Goal: Transaction & Acquisition: Purchase product/service

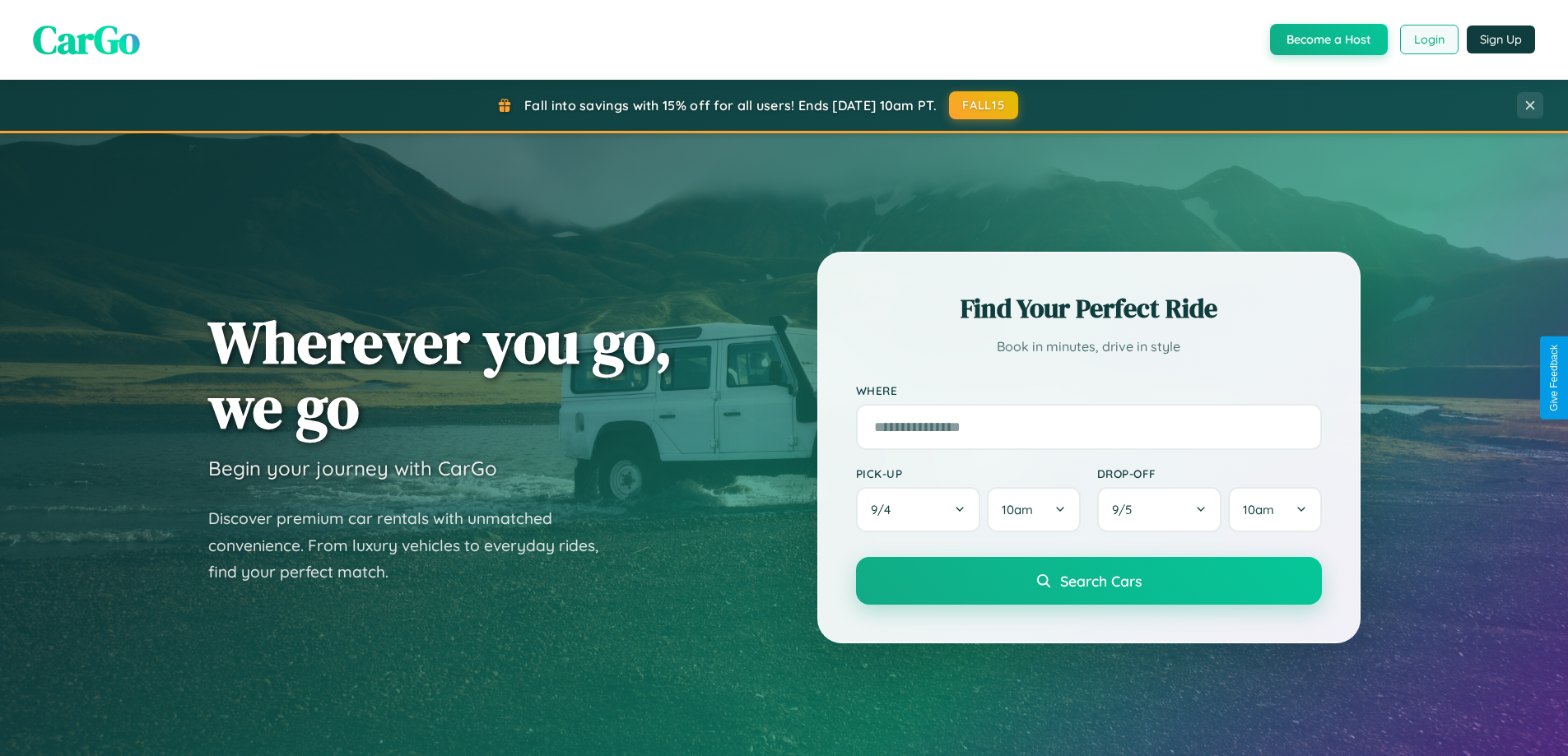
click at [1428, 40] on button "Login" at bounding box center [1429, 39] width 59 height 30
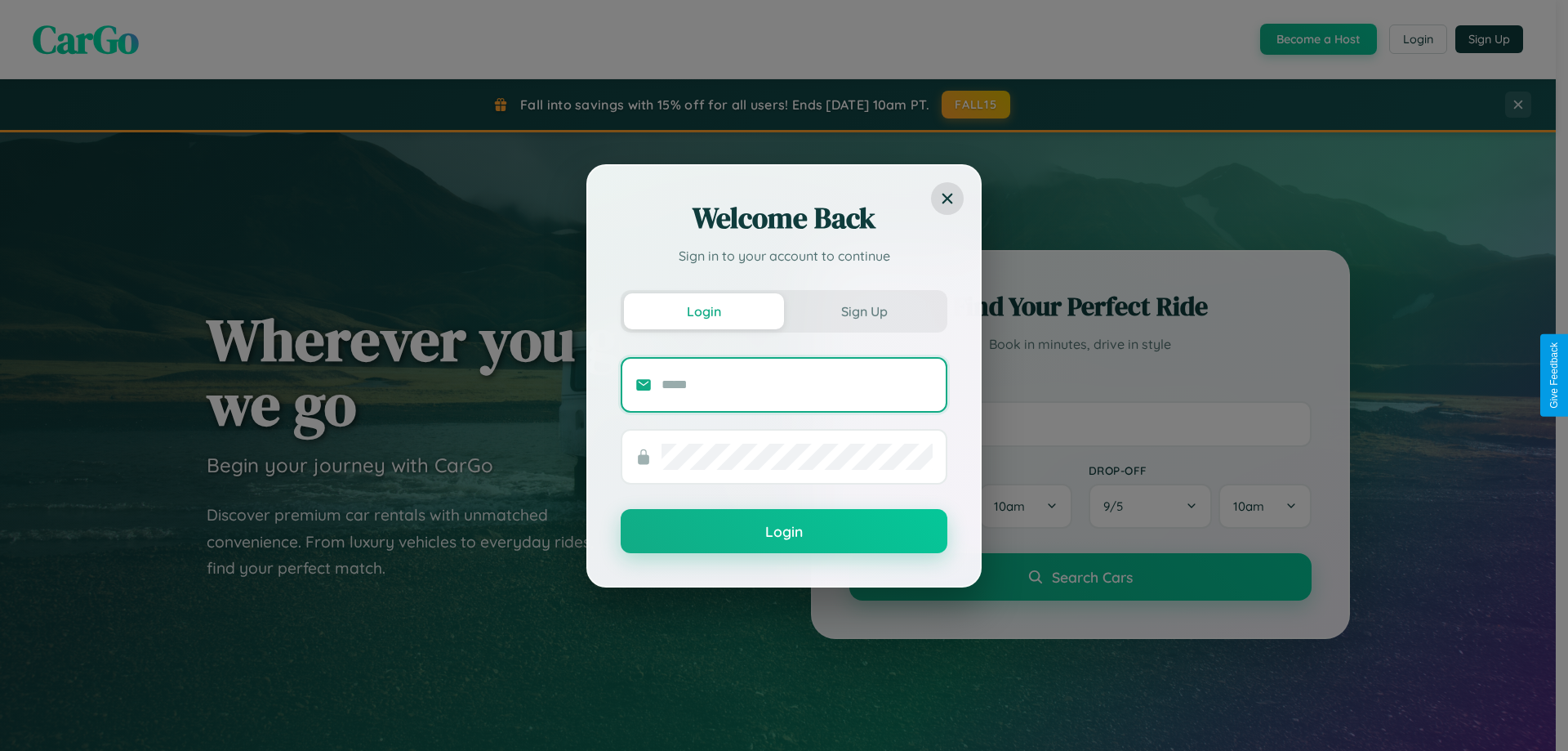
click at [797, 384] on input "text" at bounding box center [797, 384] width 271 height 26
type input "**********"
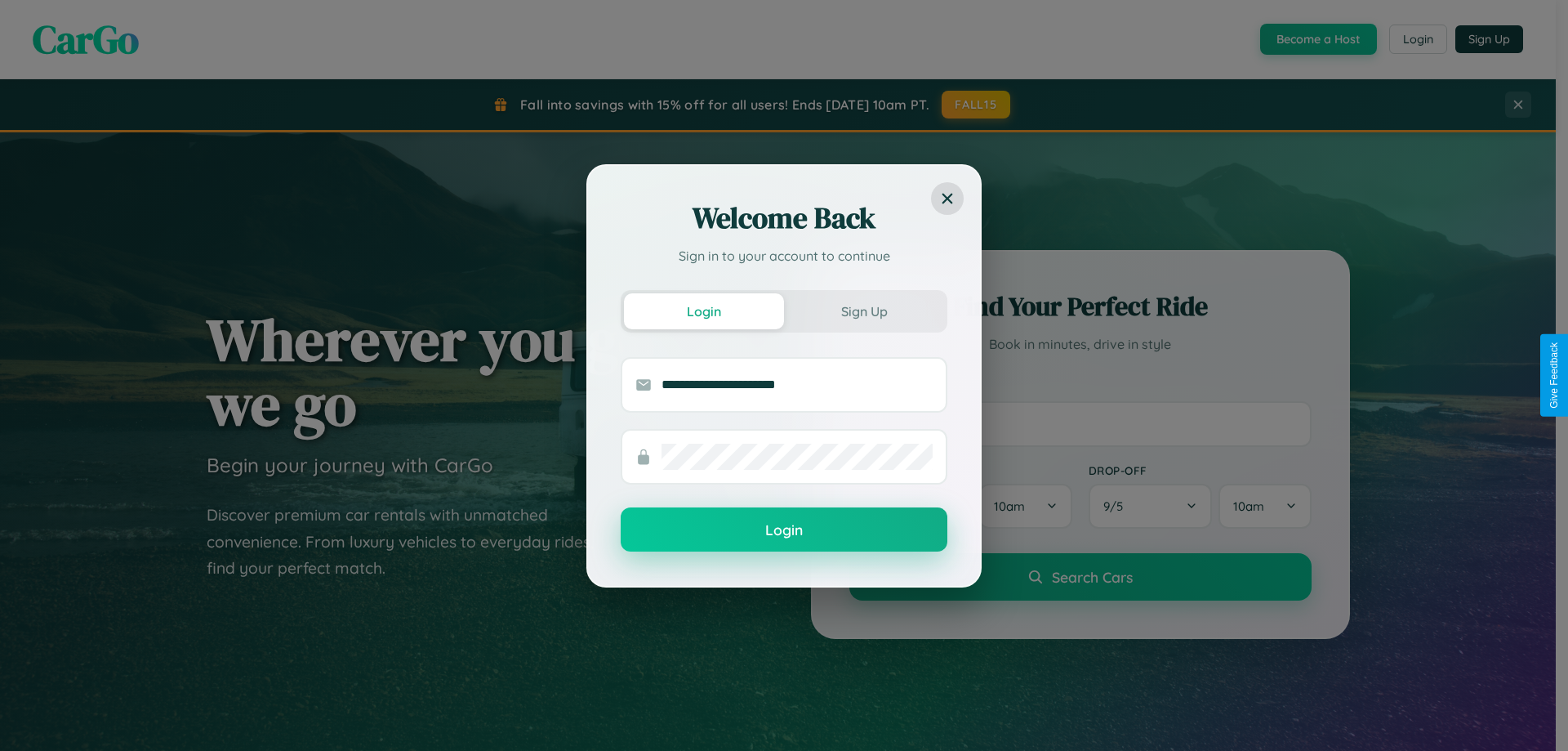
click at [784, 530] on button "Login" at bounding box center [784, 528] width 327 height 44
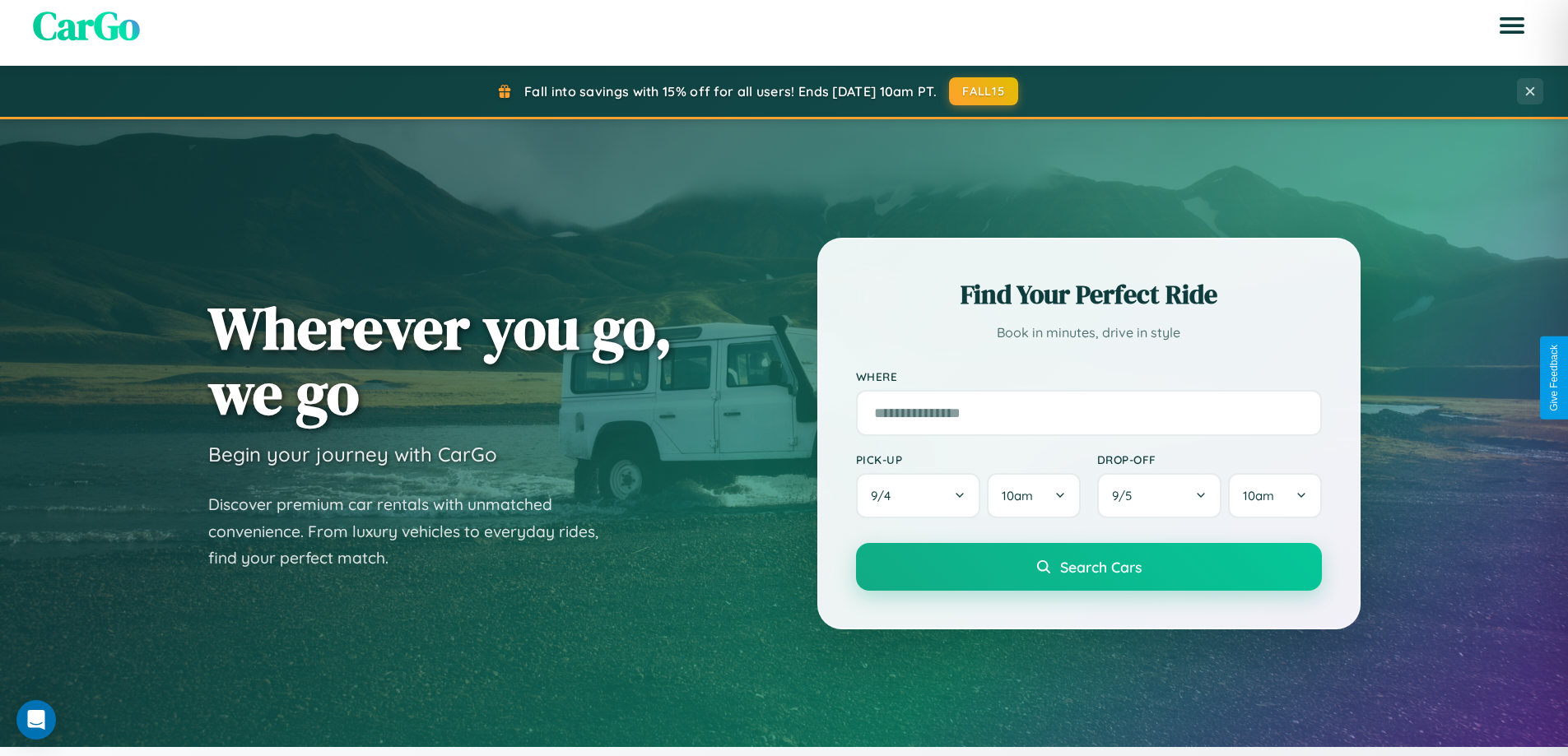
scroll to position [3165, 0]
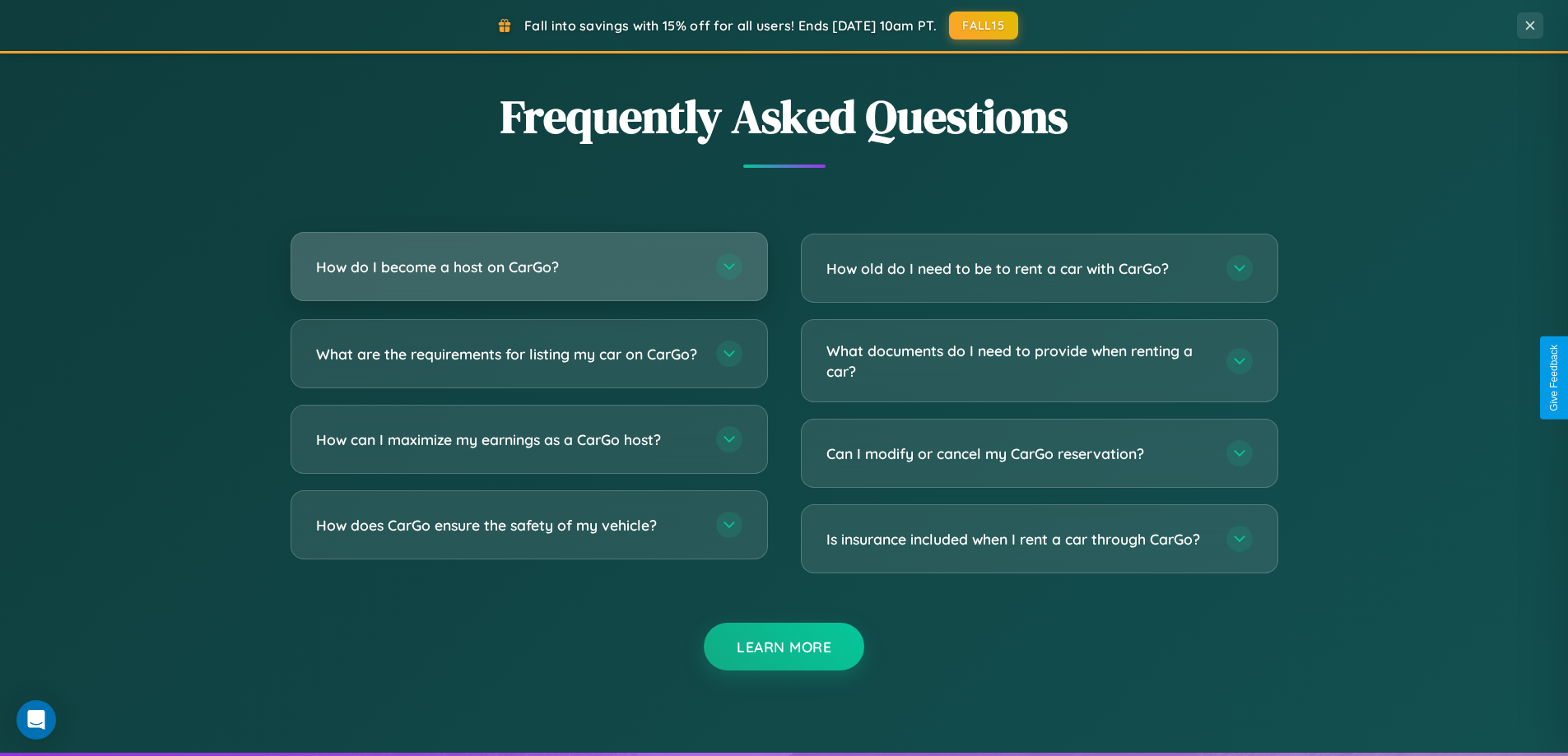
click at [529, 267] on h3 "How do I become a host on CarGo?" at bounding box center [508, 266] width 383 height 21
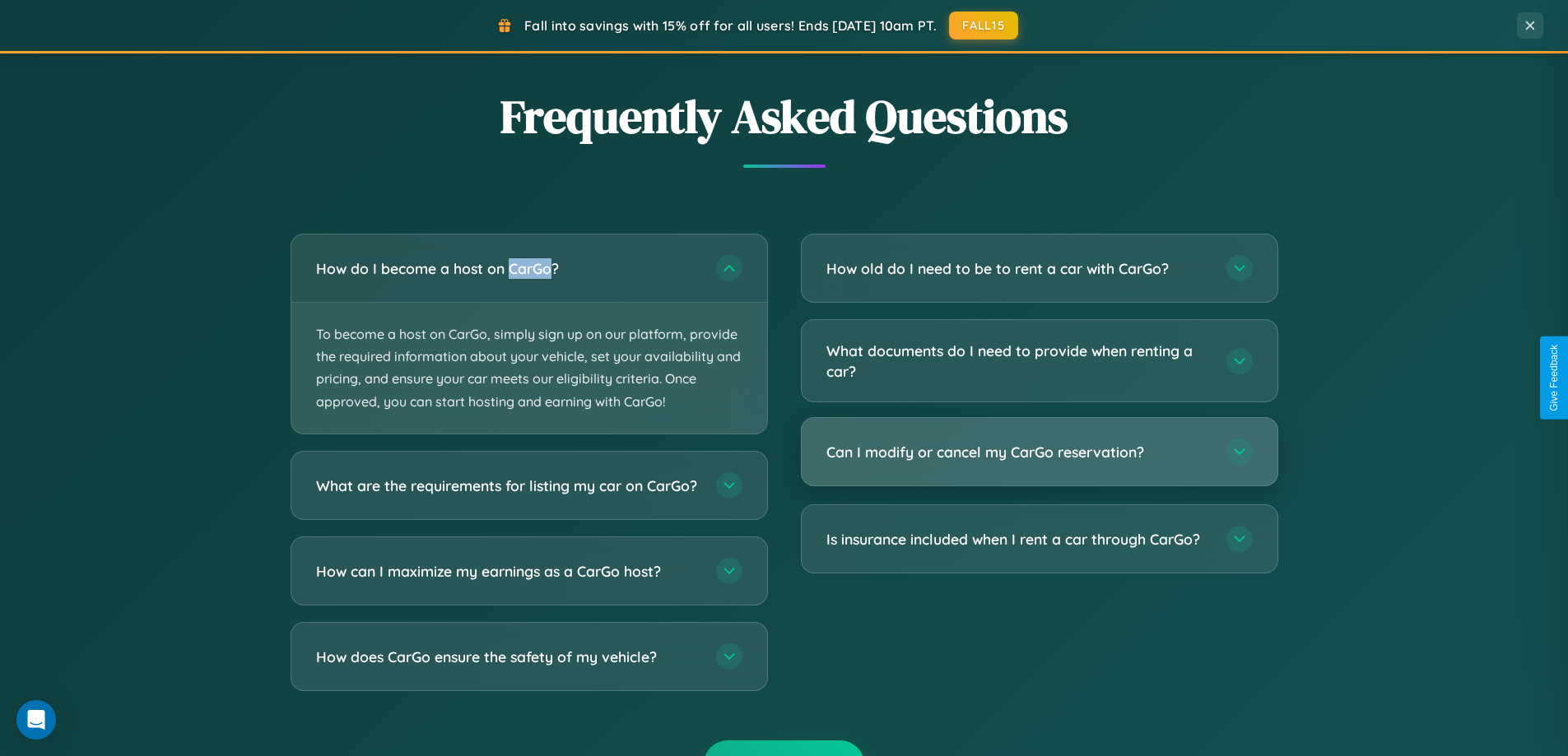
click at [1038, 453] on h3 "Can I modify or cancel my CarGo reservation?" at bounding box center [1018, 452] width 383 height 21
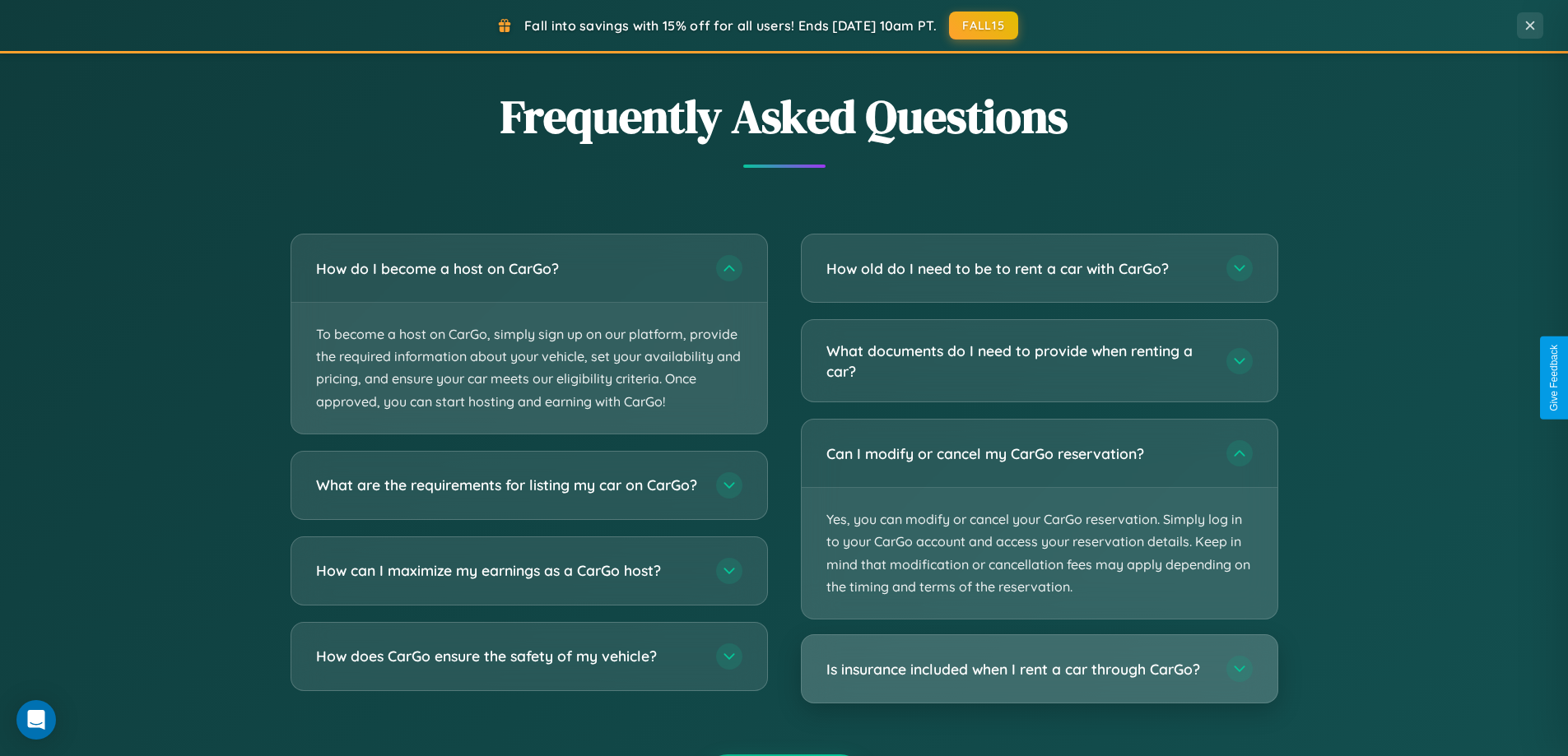
click at [1038, 668] on h3 "Is insurance included when I rent a car through CarGo?" at bounding box center [1018, 668] width 383 height 21
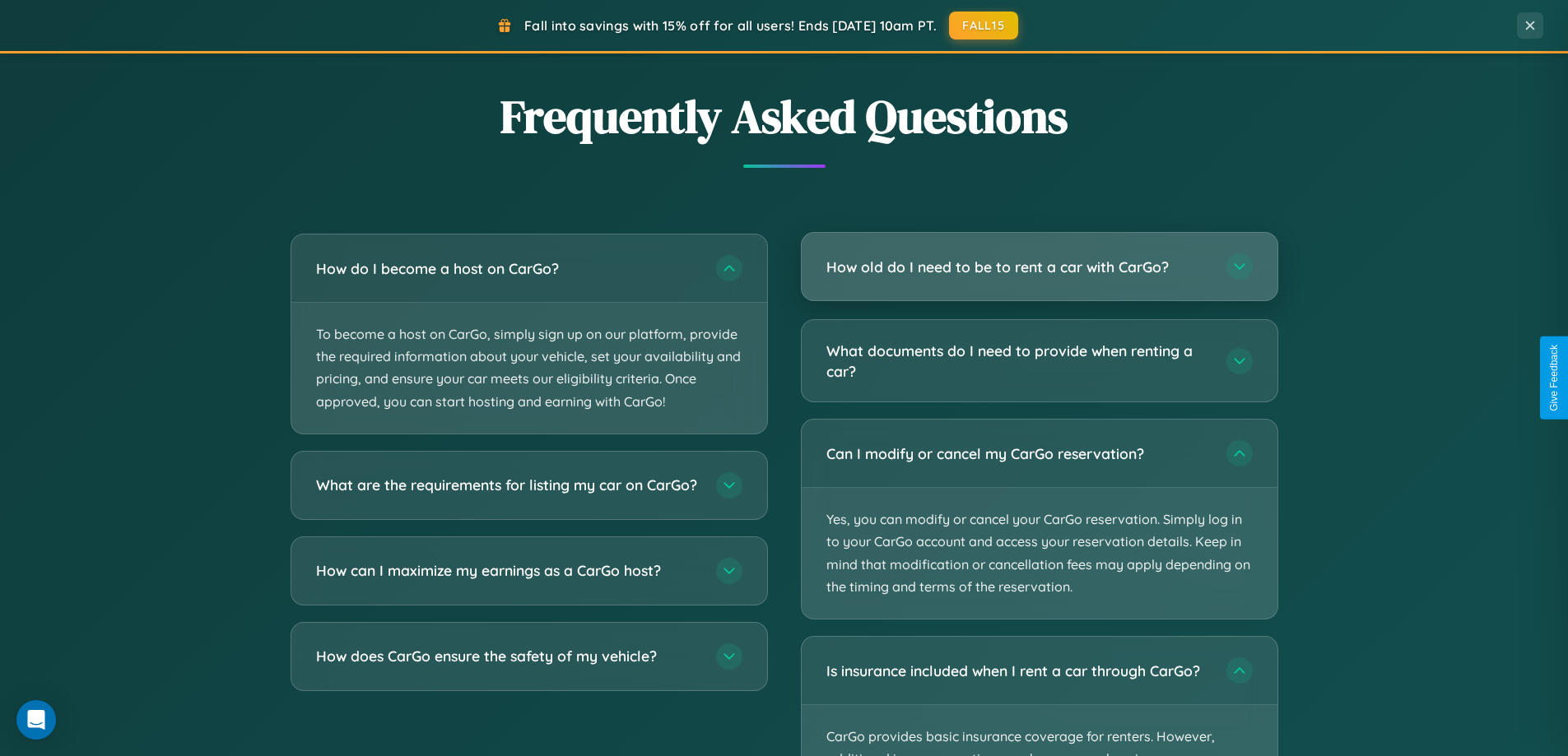
click at [1038, 266] on h3 "How old do I need to be to rent a car with CarGo?" at bounding box center [1018, 266] width 383 height 21
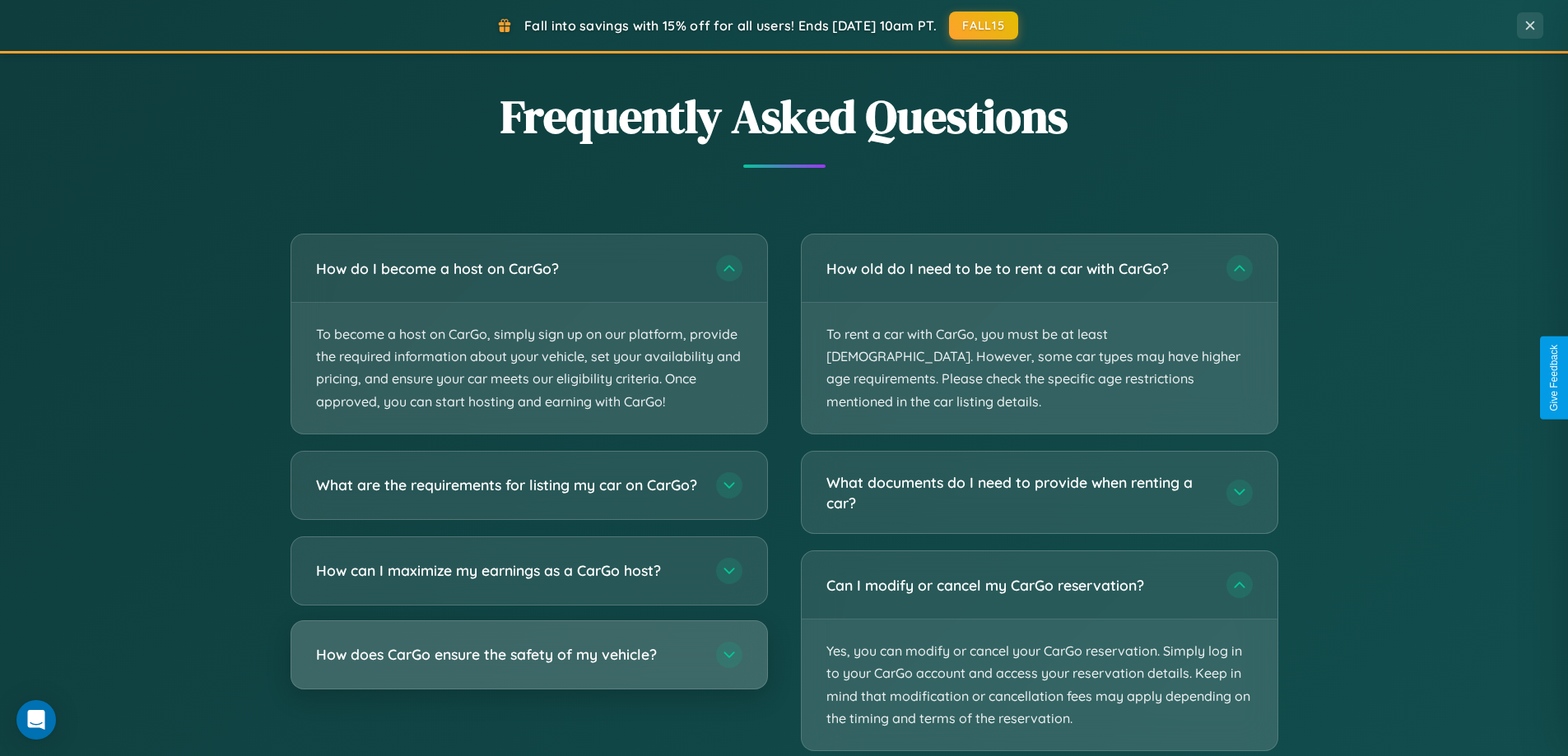
click at [529, 665] on h3 "How does CarGo ensure the safety of my vehicle?" at bounding box center [508, 654] width 383 height 21
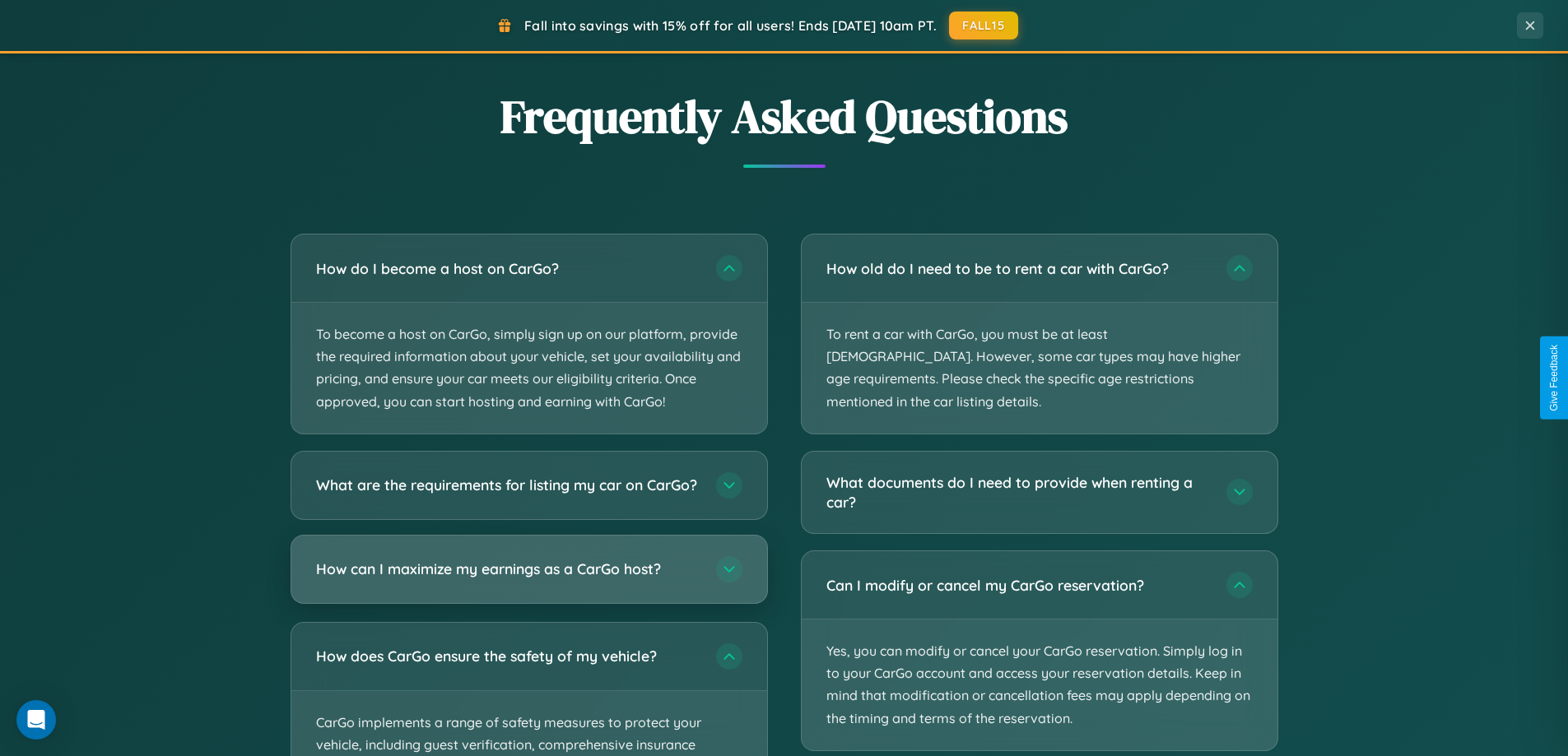
click at [529, 579] on h3 "How can I maximize my earnings as a CarGo host?" at bounding box center [508, 568] width 383 height 21
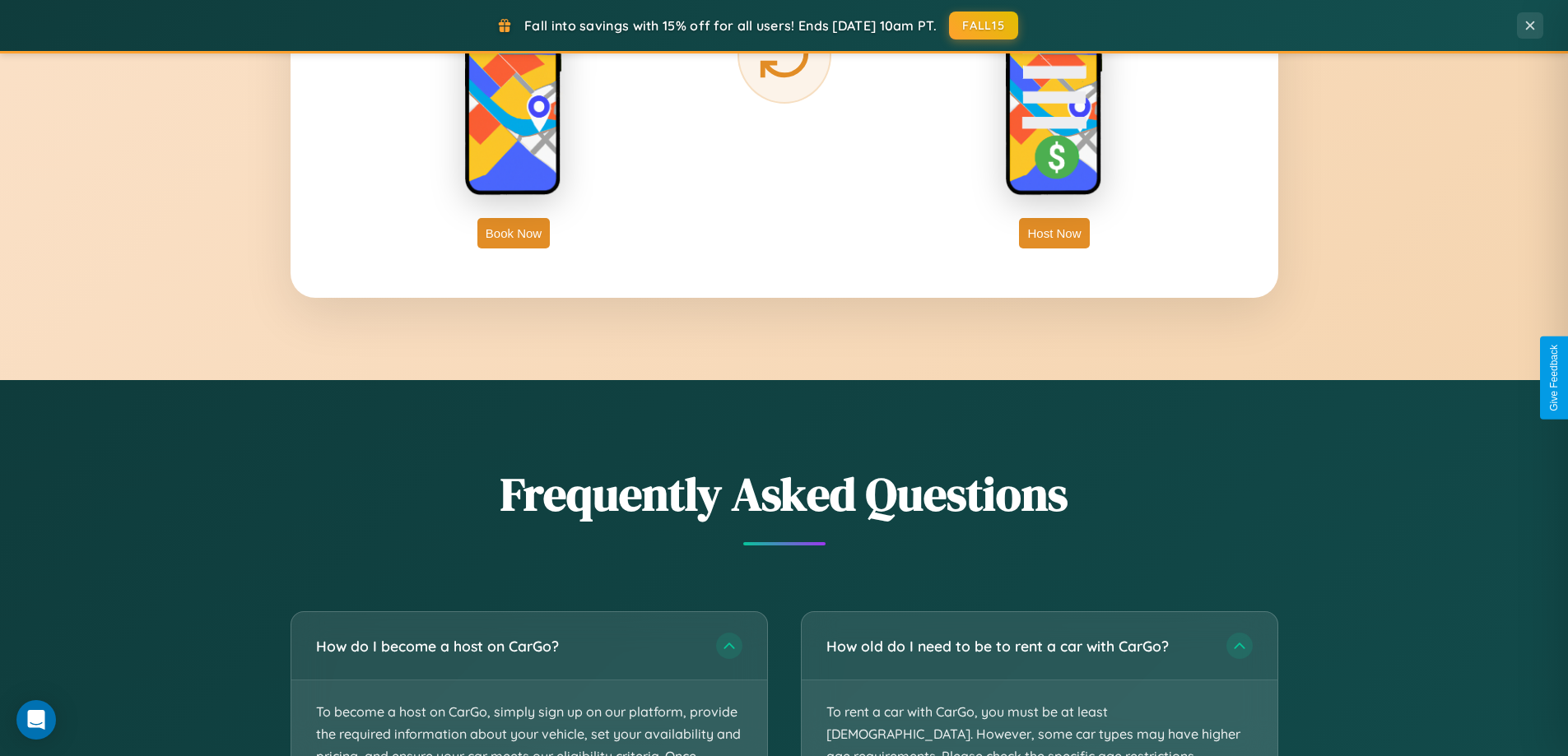
scroll to position [2643, 0]
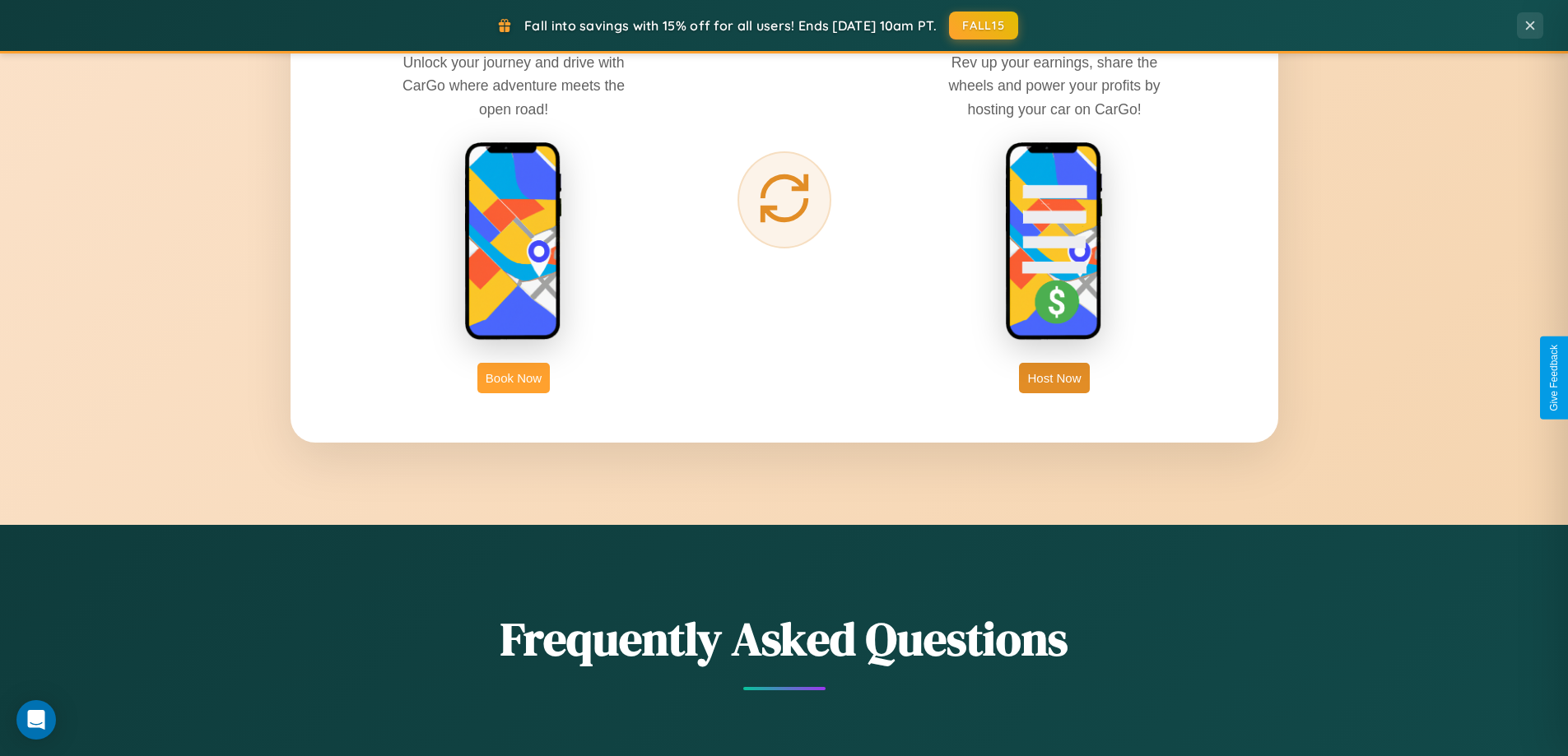
click at [513, 378] on button "Book Now" at bounding box center [513, 378] width 72 height 31
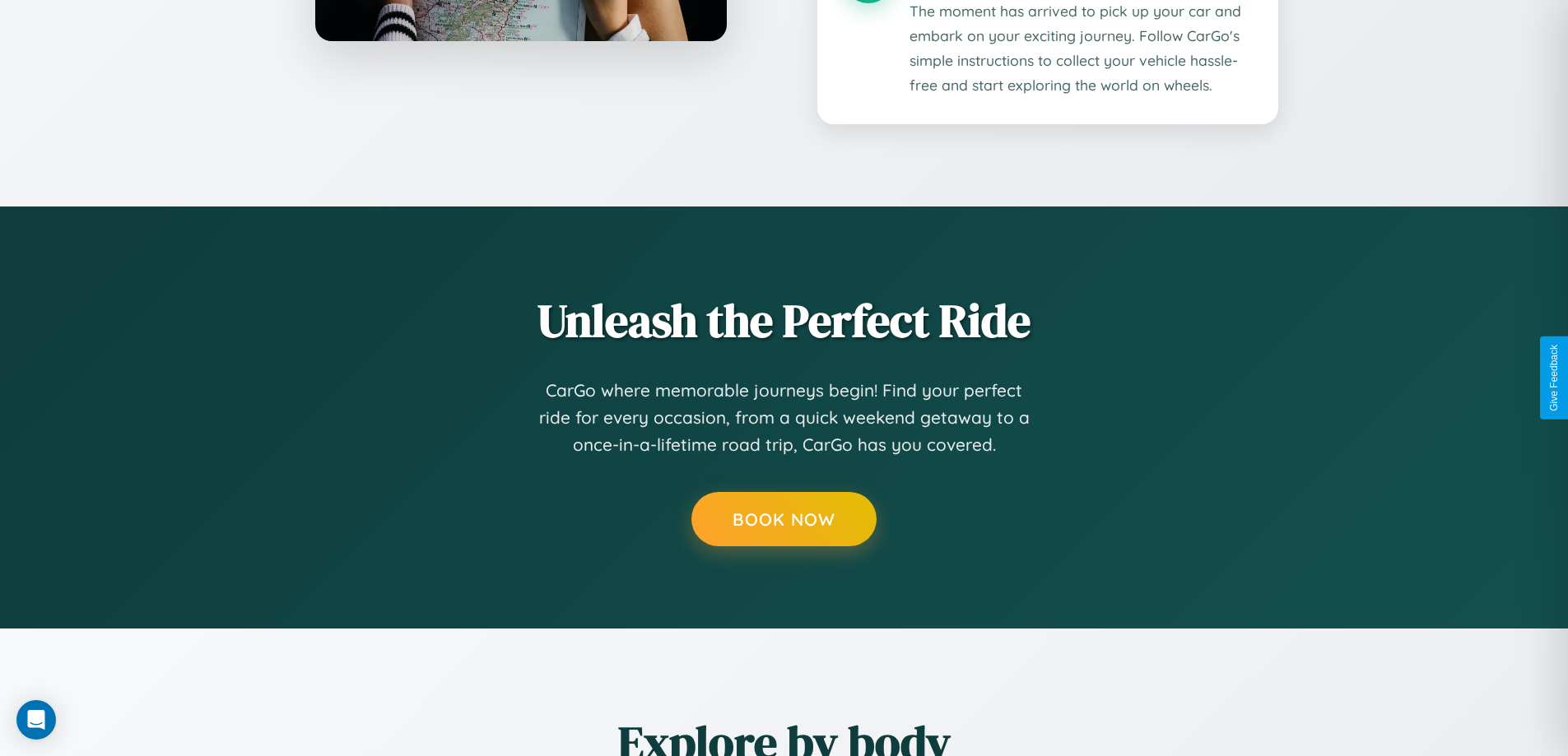
scroll to position [1371, 0]
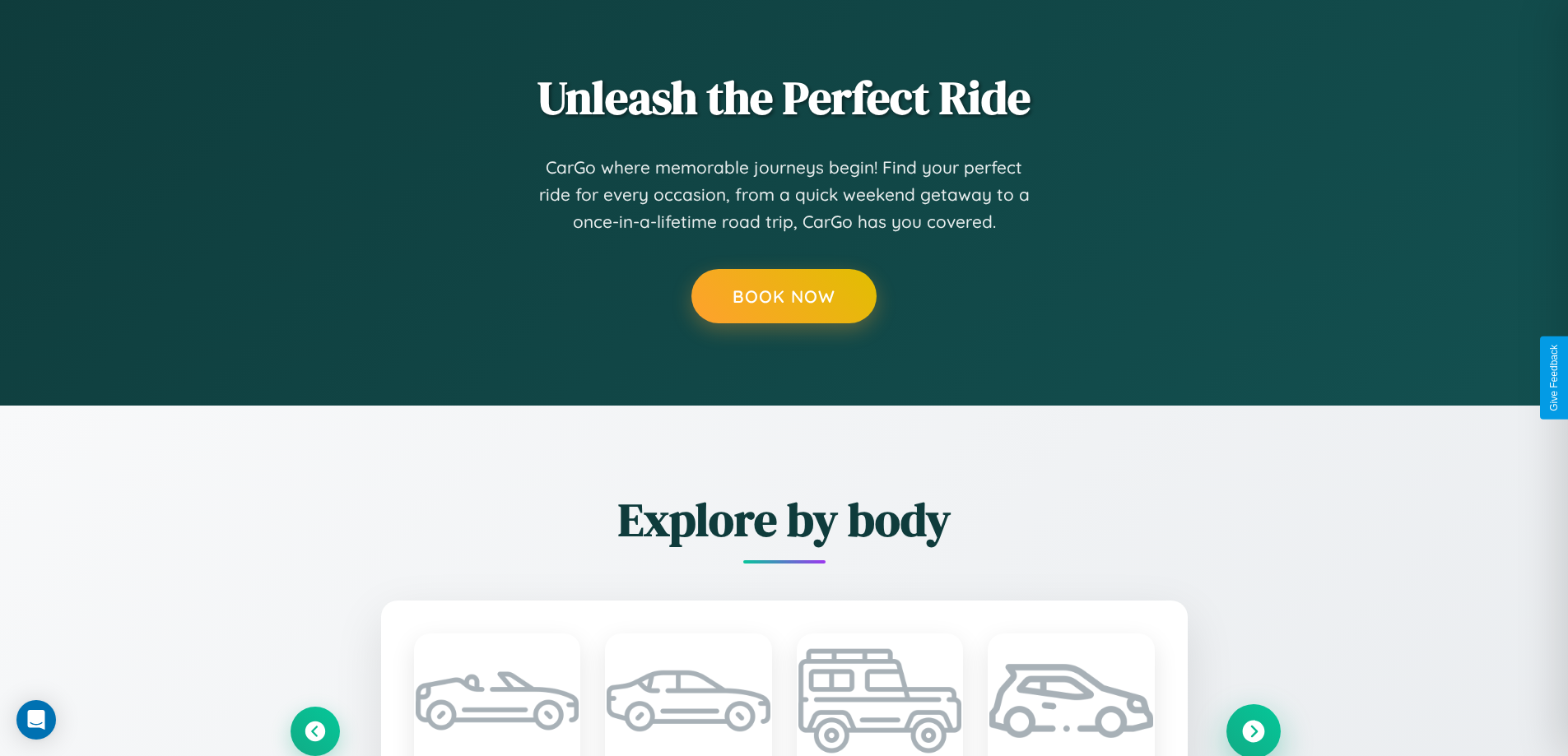
click at [1253, 731] on icon at bounding box center [1253, 731] width 23 height 23
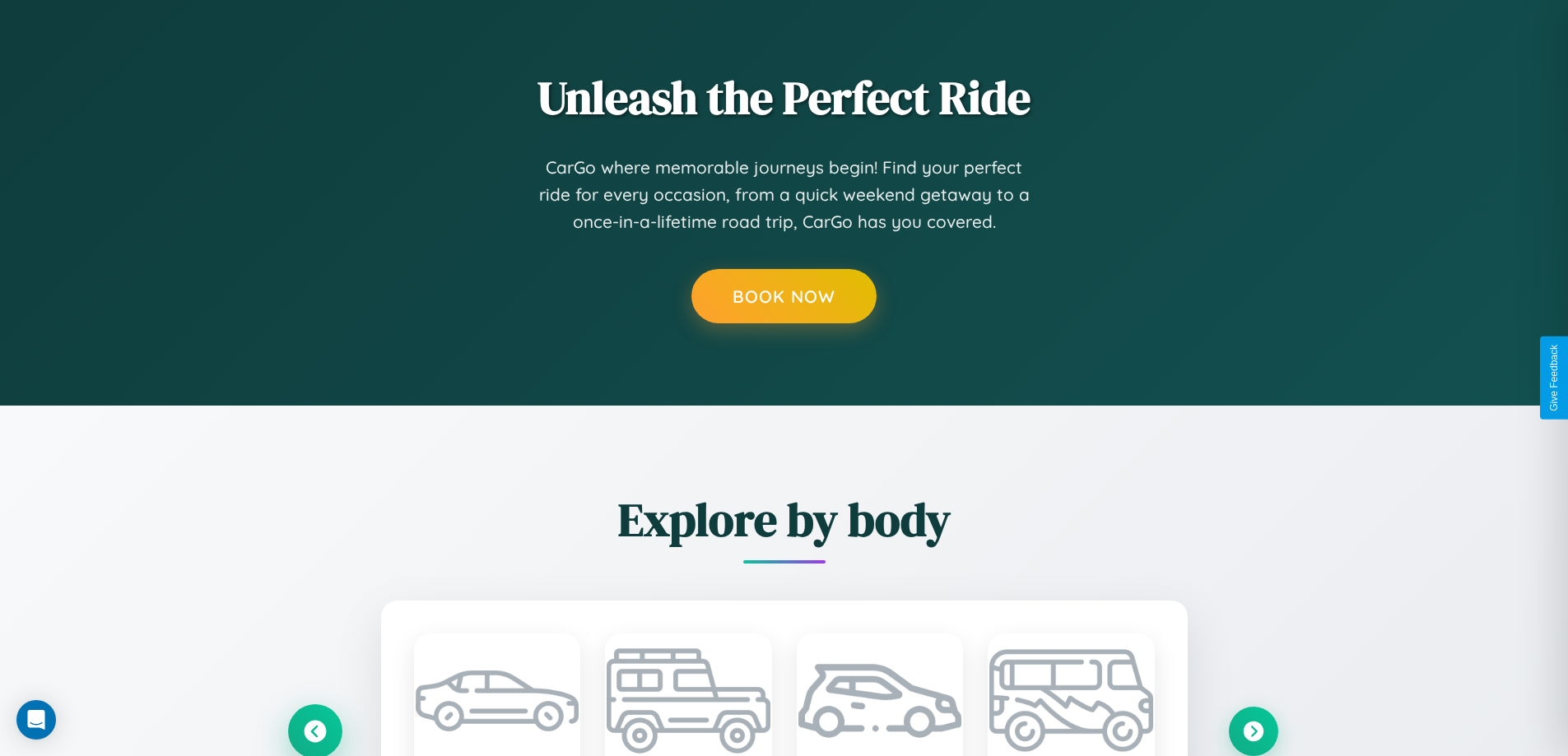
click at [315, 731] on icon at bounding box center [315, 731] width 23 height 23
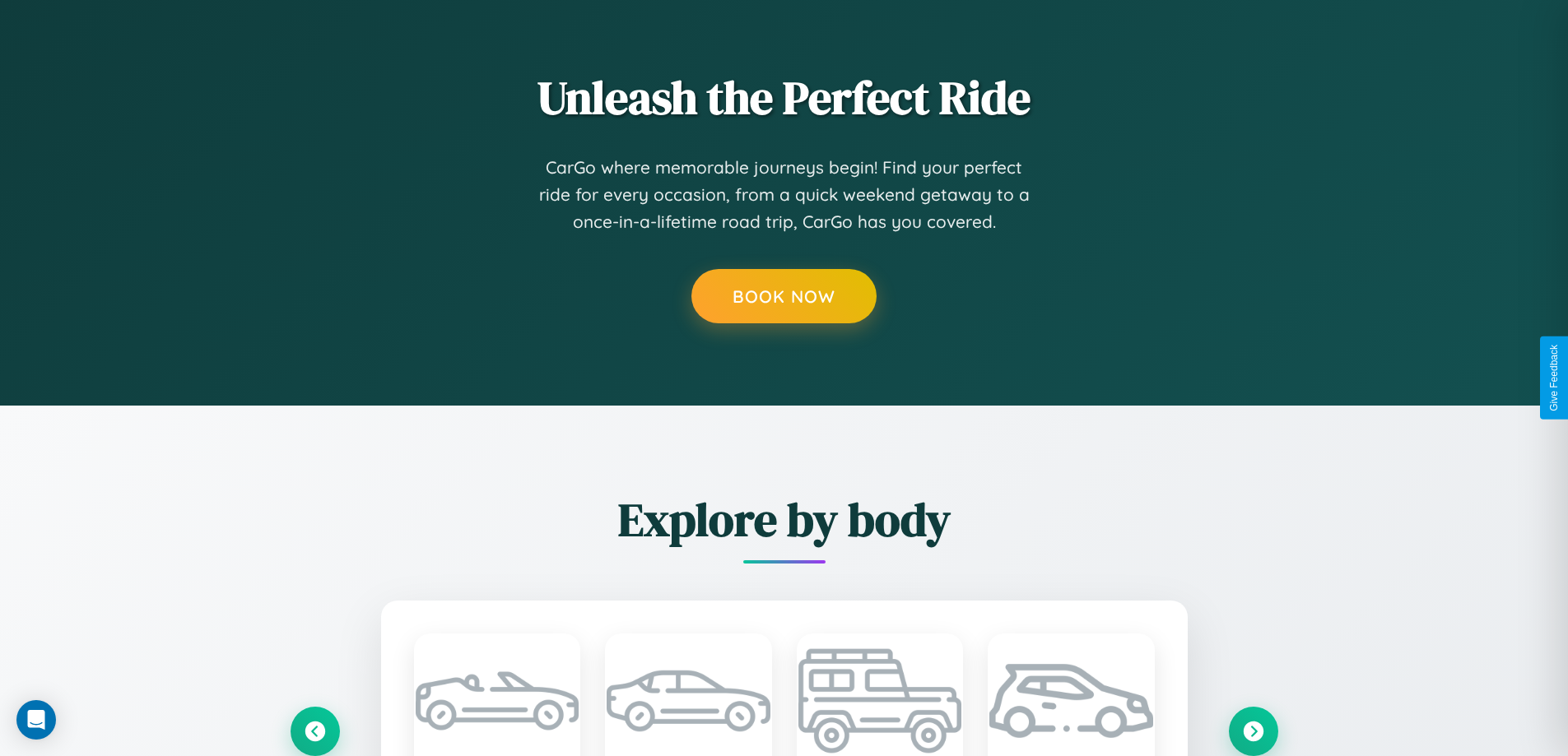
scroll to position [0, 0]
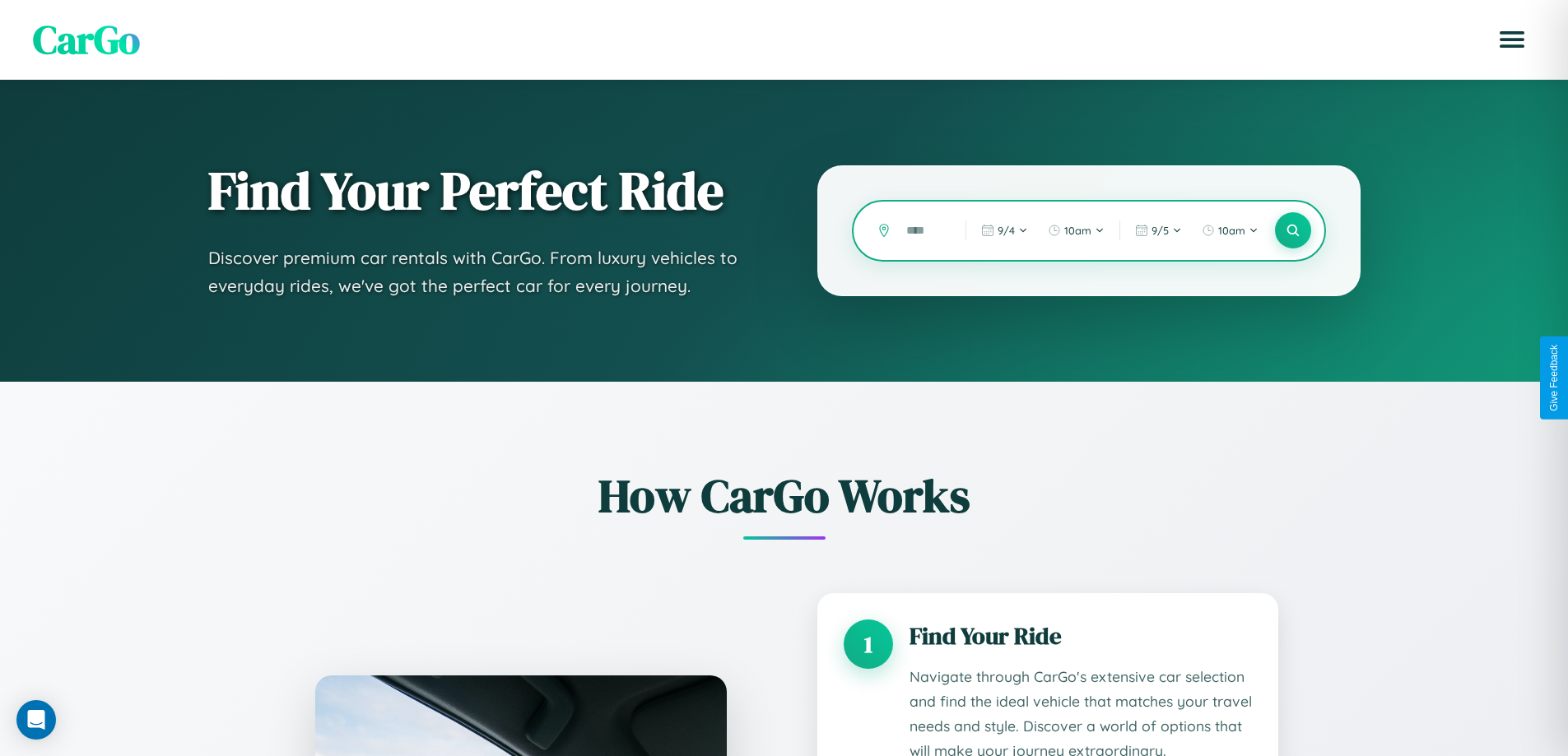
click at [924, 230] on input "text" at bounding box center [923, 230] width 51 height 29
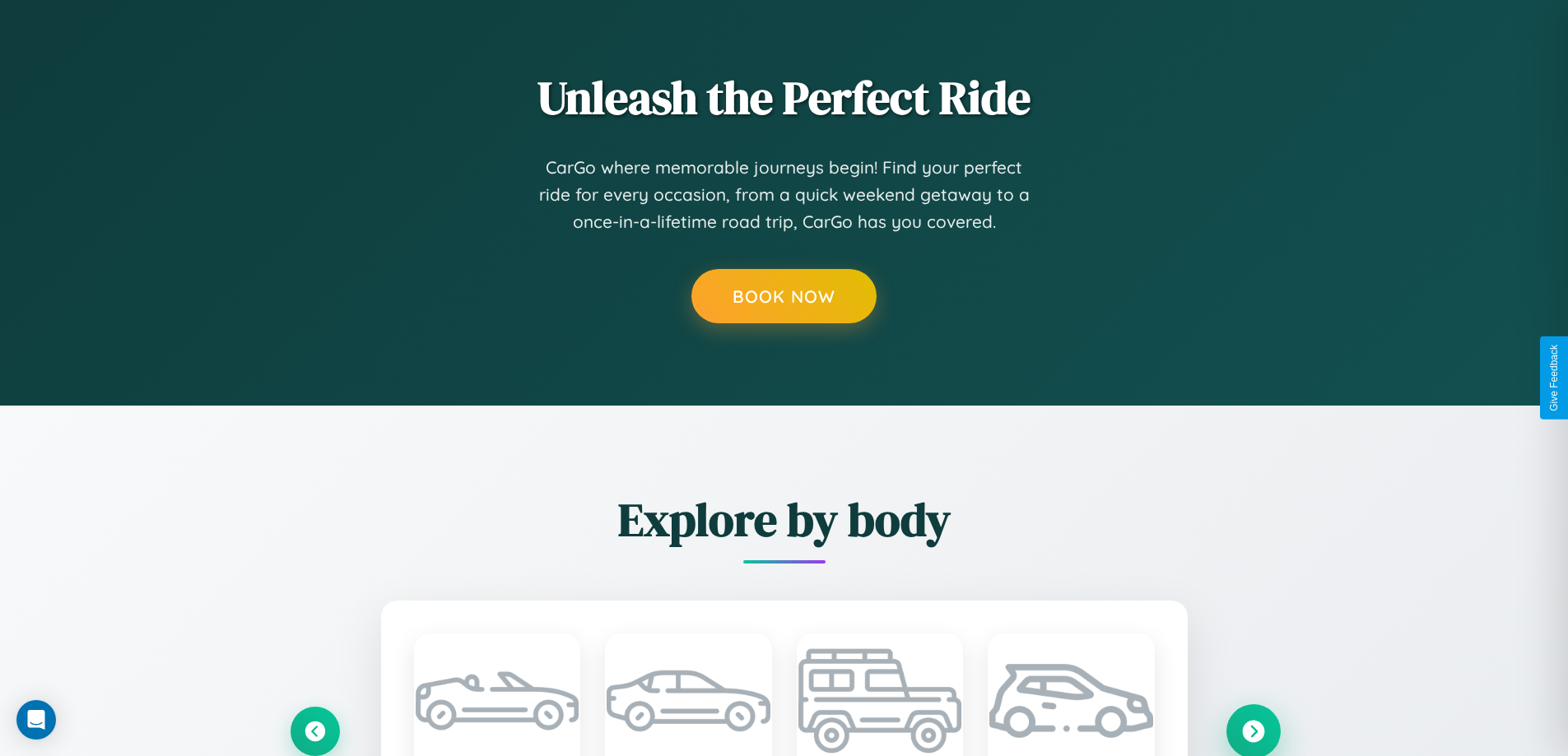
scroll to position [1369, 0]
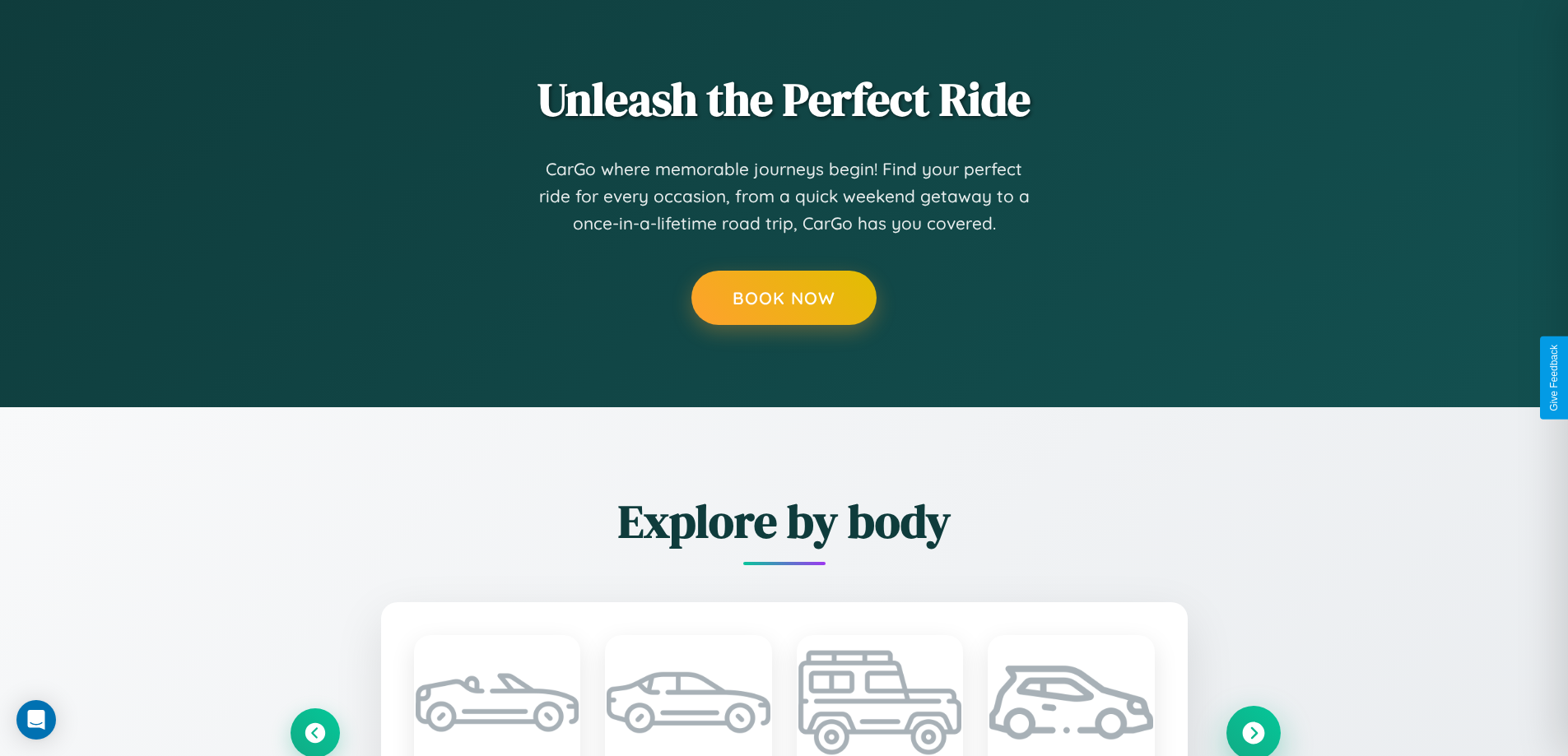
click at [1253, 732] on icon at bounding box center [1253, 733] width 23 height 23
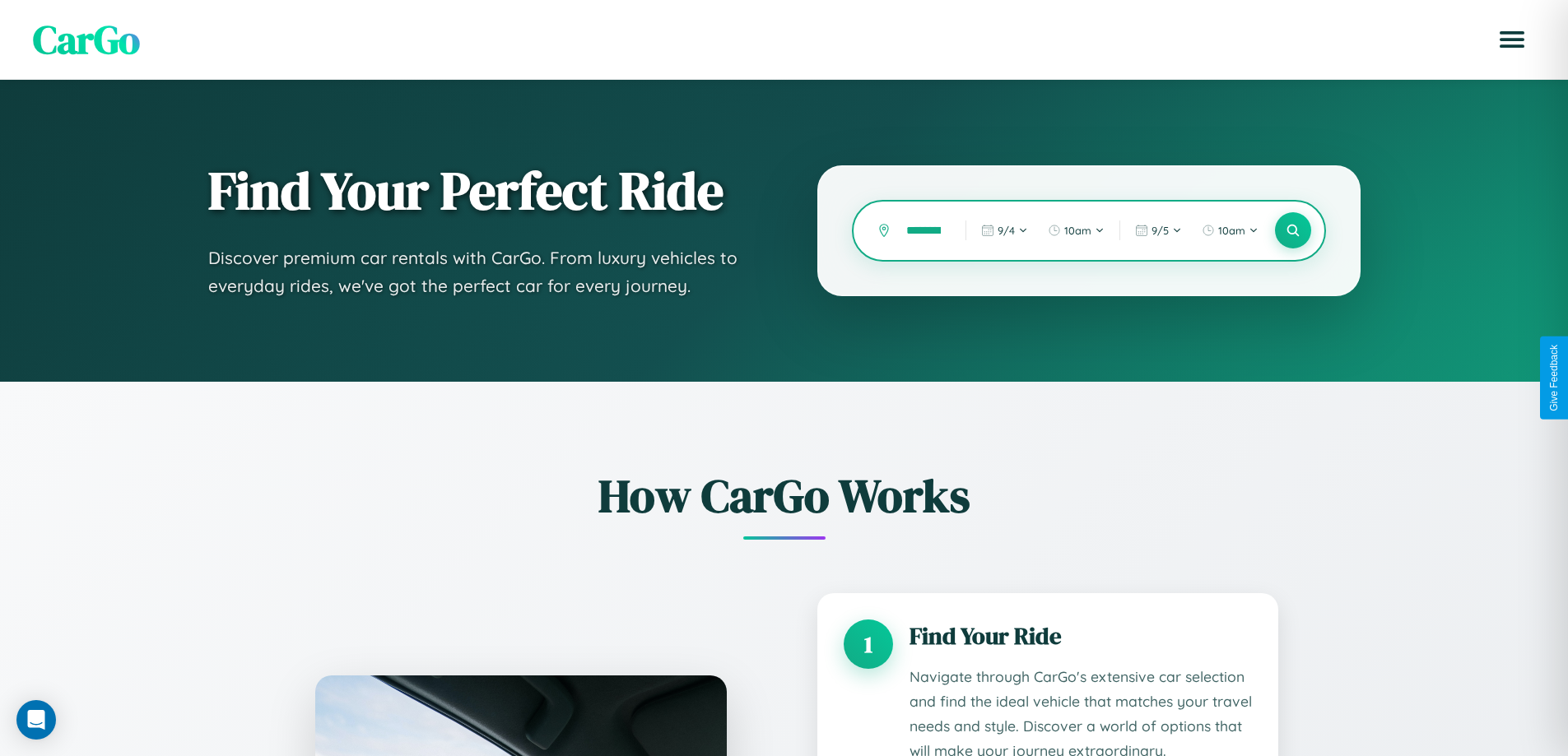
scroll to position [0, 23]
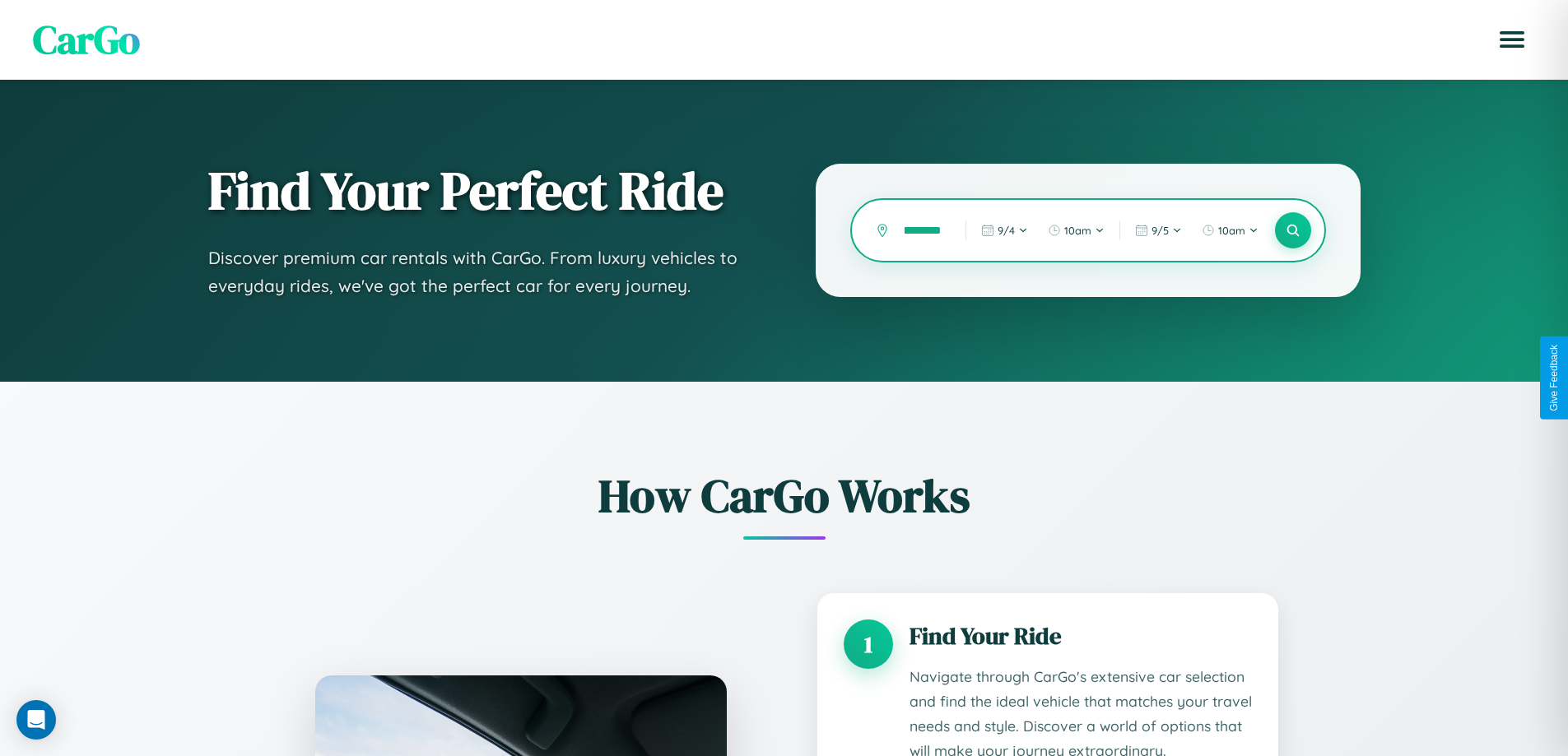
type input "*********"
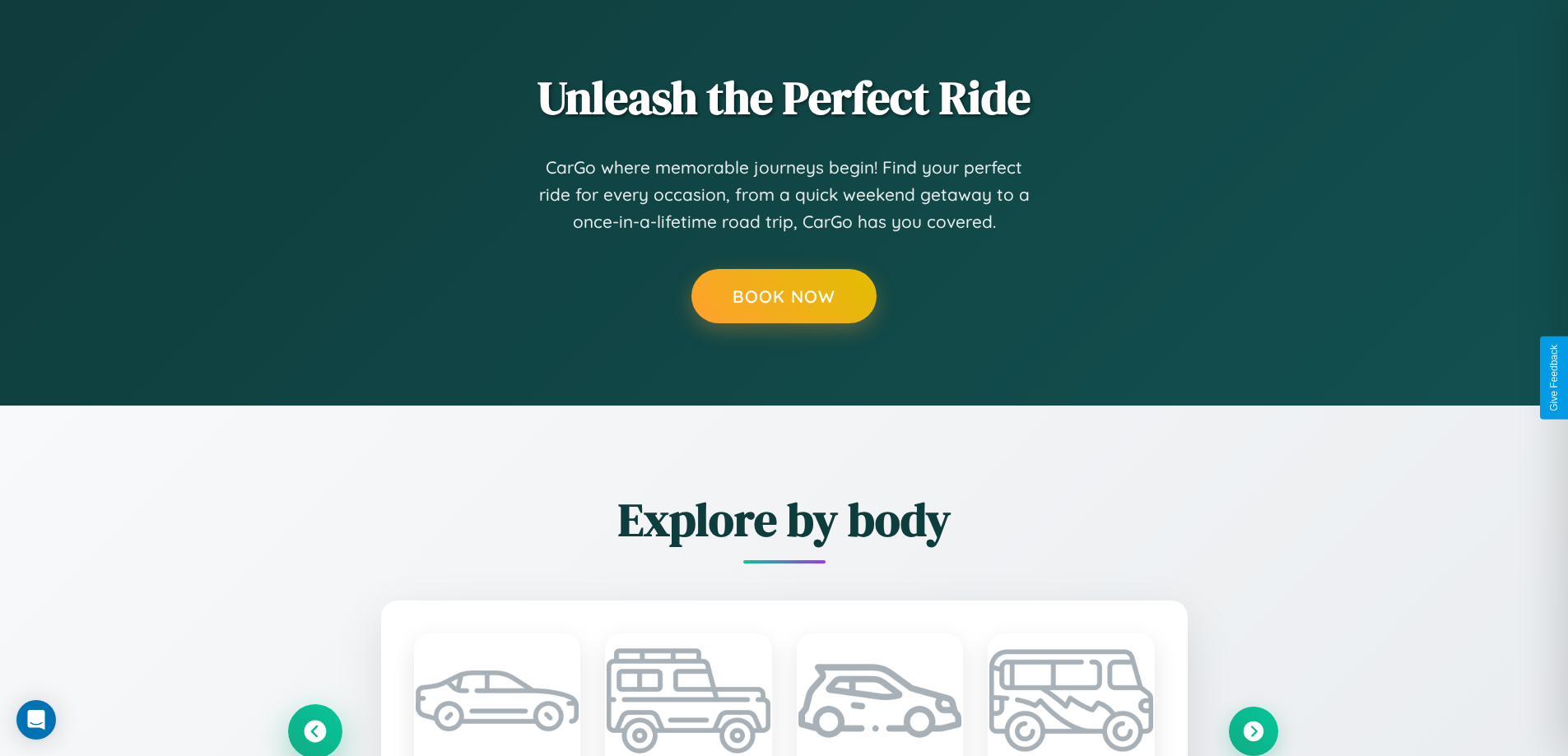
scroll to position [0, 0]
click at [315, 731] on icon at bounding box center [315, 731] width 23 height 23
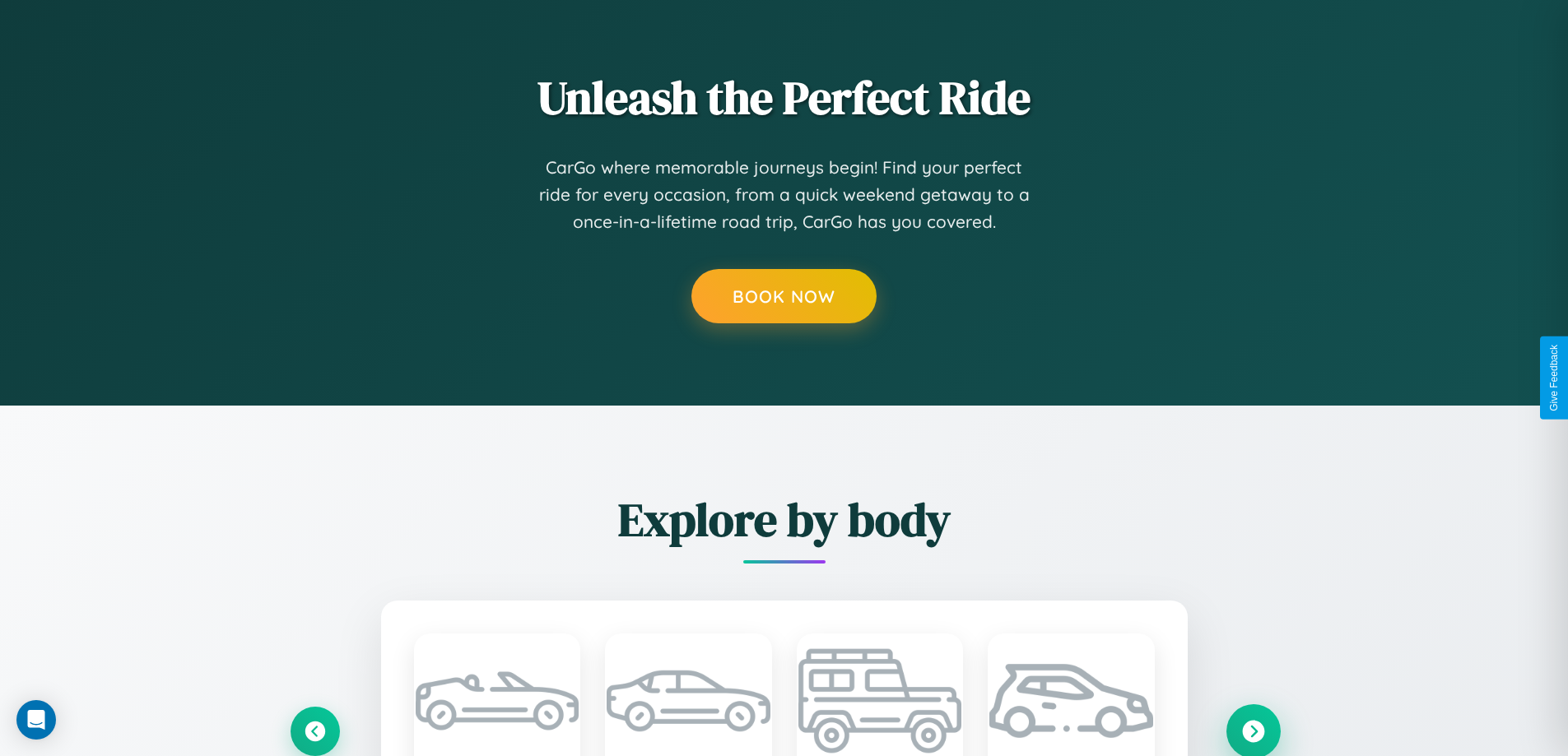
click at [1253, 731] on icon at bounding box center [1253, 731] width 23 height 23
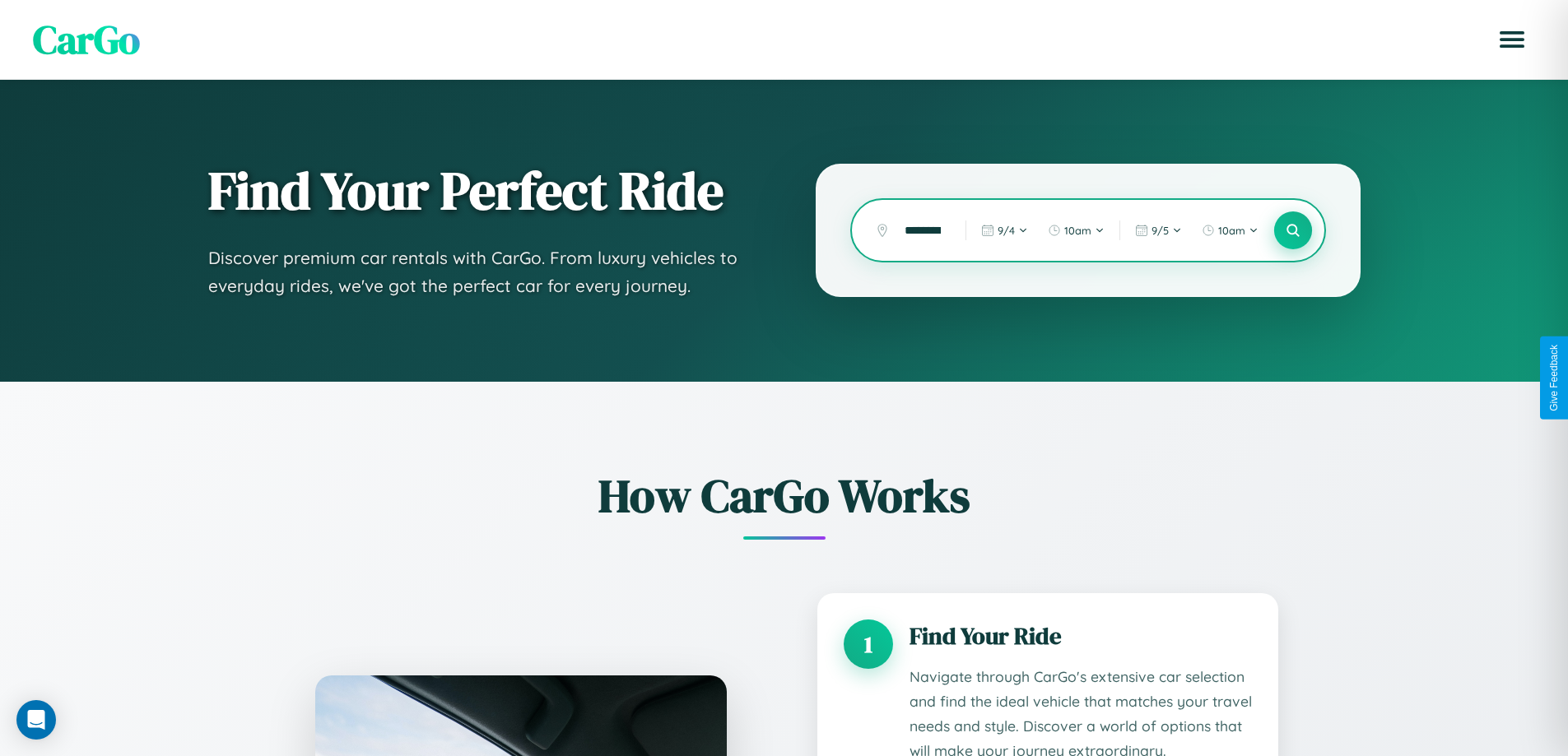
click at [1292, 230] on icon at bounding box center [1291, 230] width 15 height 15
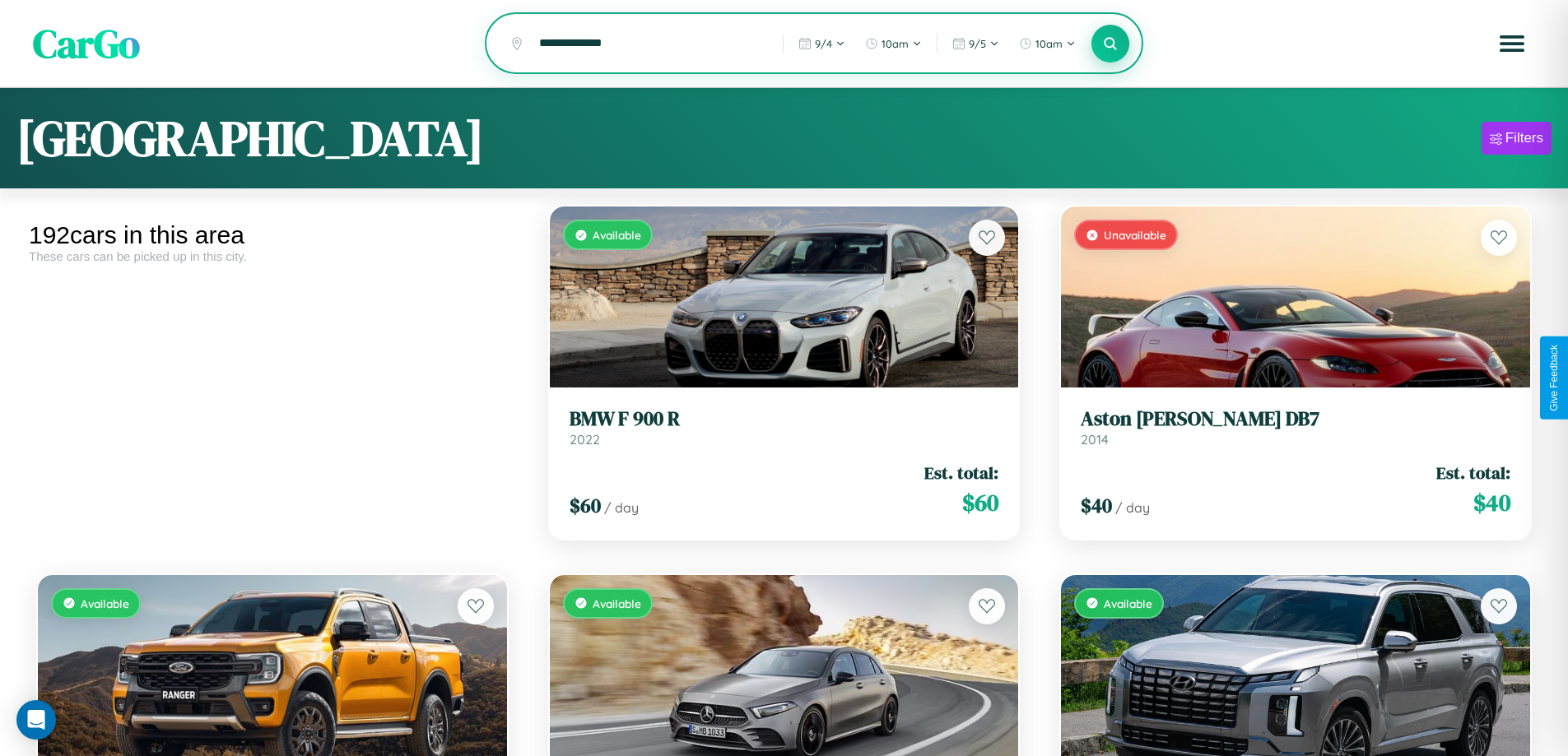
click at [1110, 44] on icon at bounding box center [1110, 42] width 15 height 15
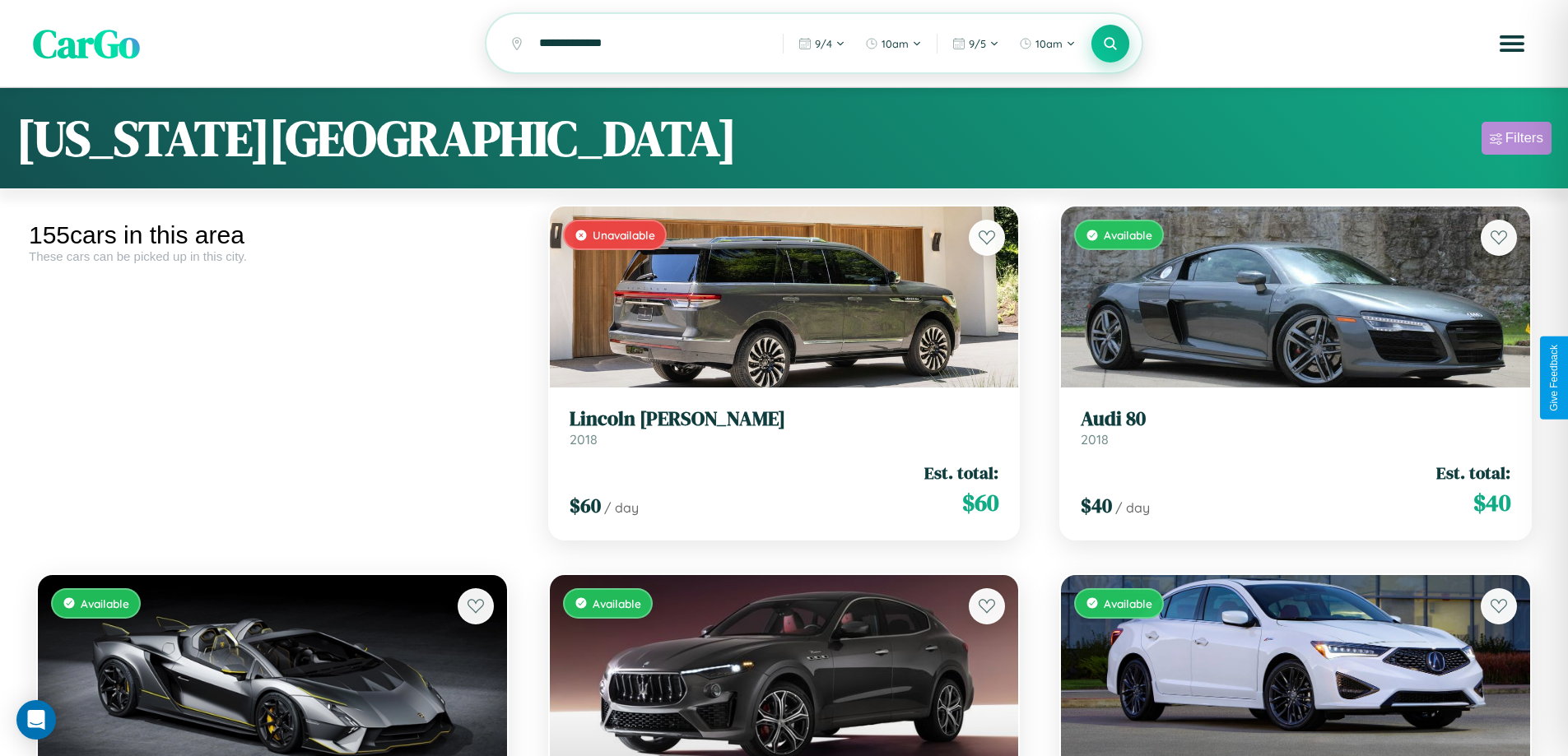
click at [1516, 141] on div "Filters" at bounding box center [1525, 138] width 38 height 16
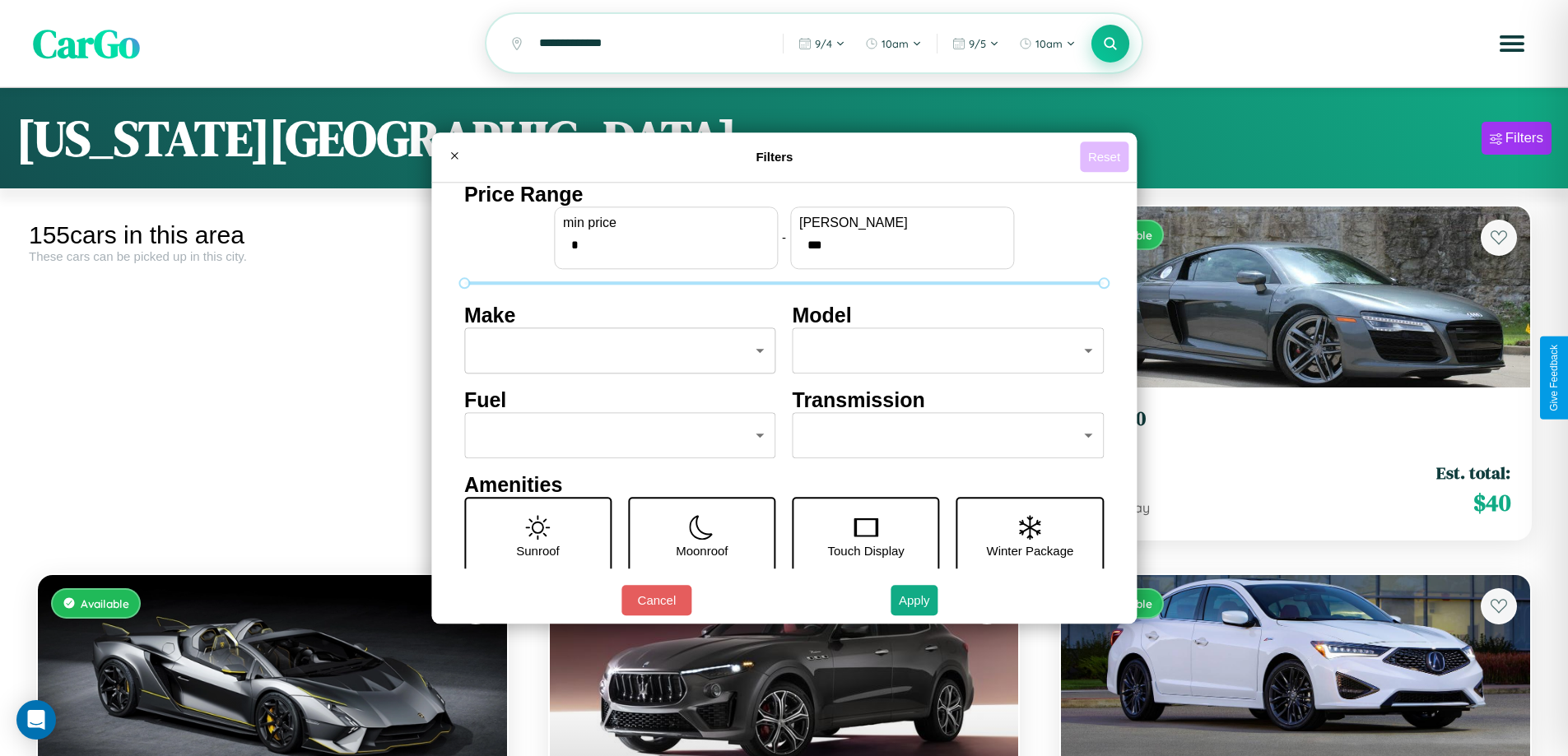
click at [1106, 156] on button "Reset" at bounding box center [1104, 157] width 49 height 31
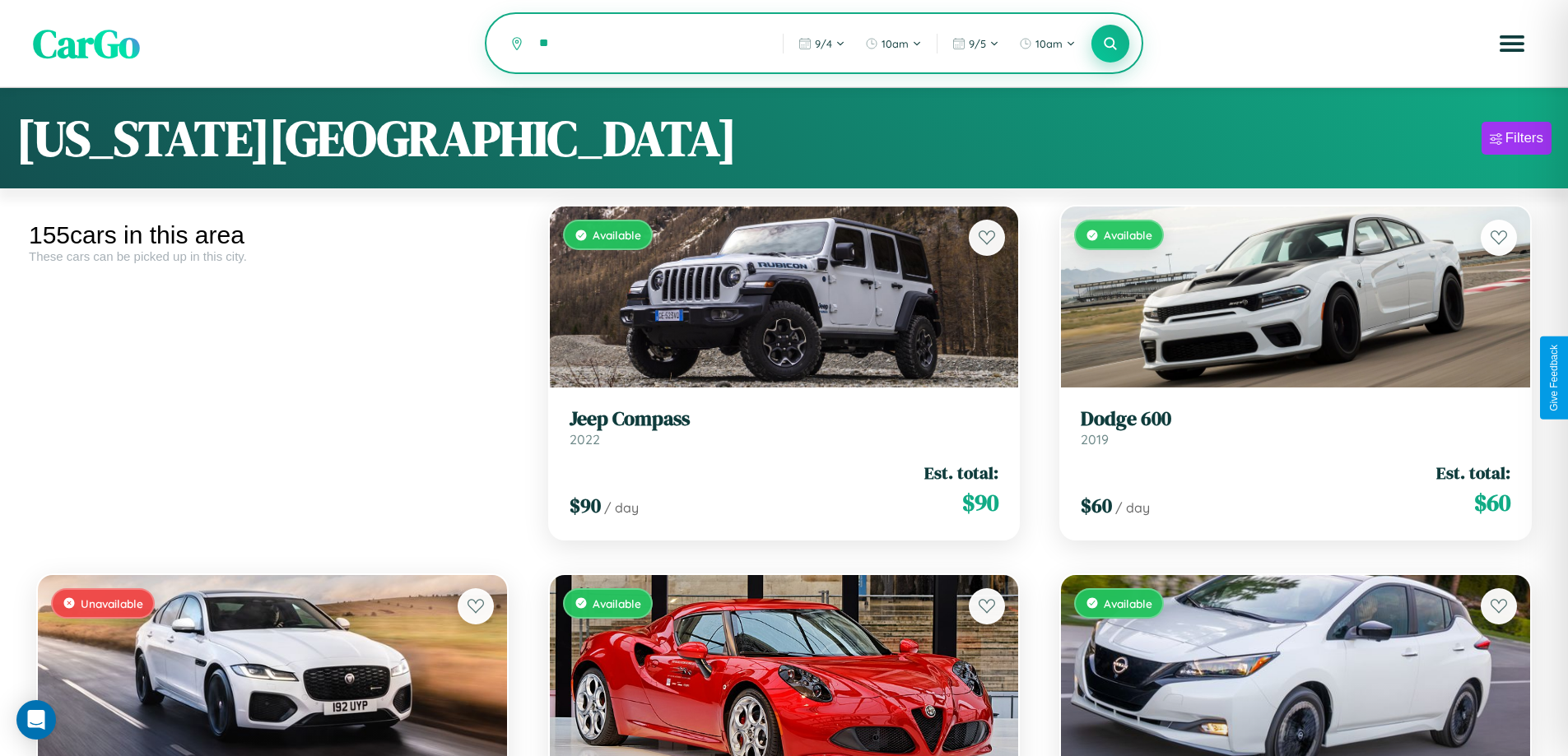
type input "*"
type input "********"
click at [1110, 44] on icon at bounding box center [1110, 42] width 15 height 15
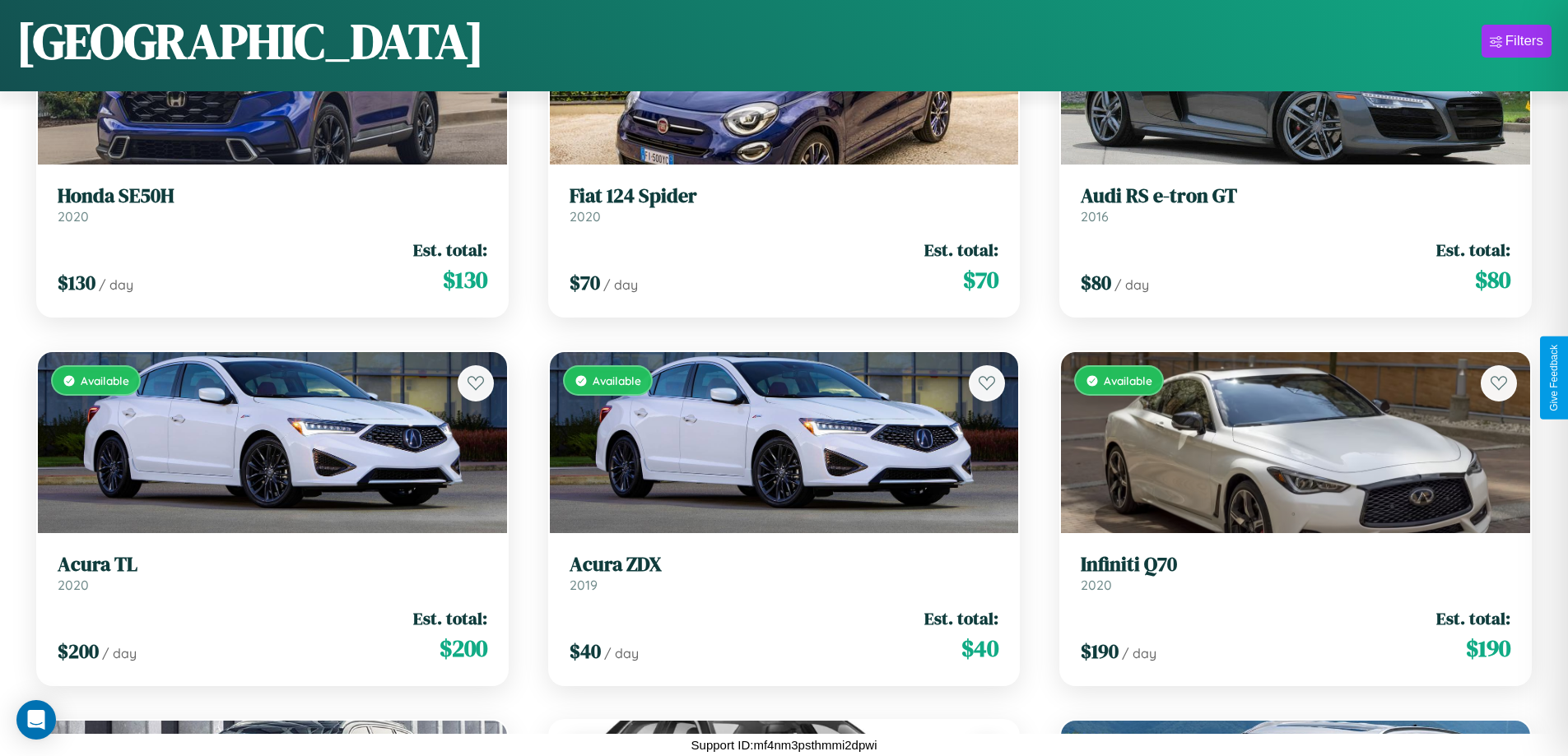
scroll to position [10176, 0]
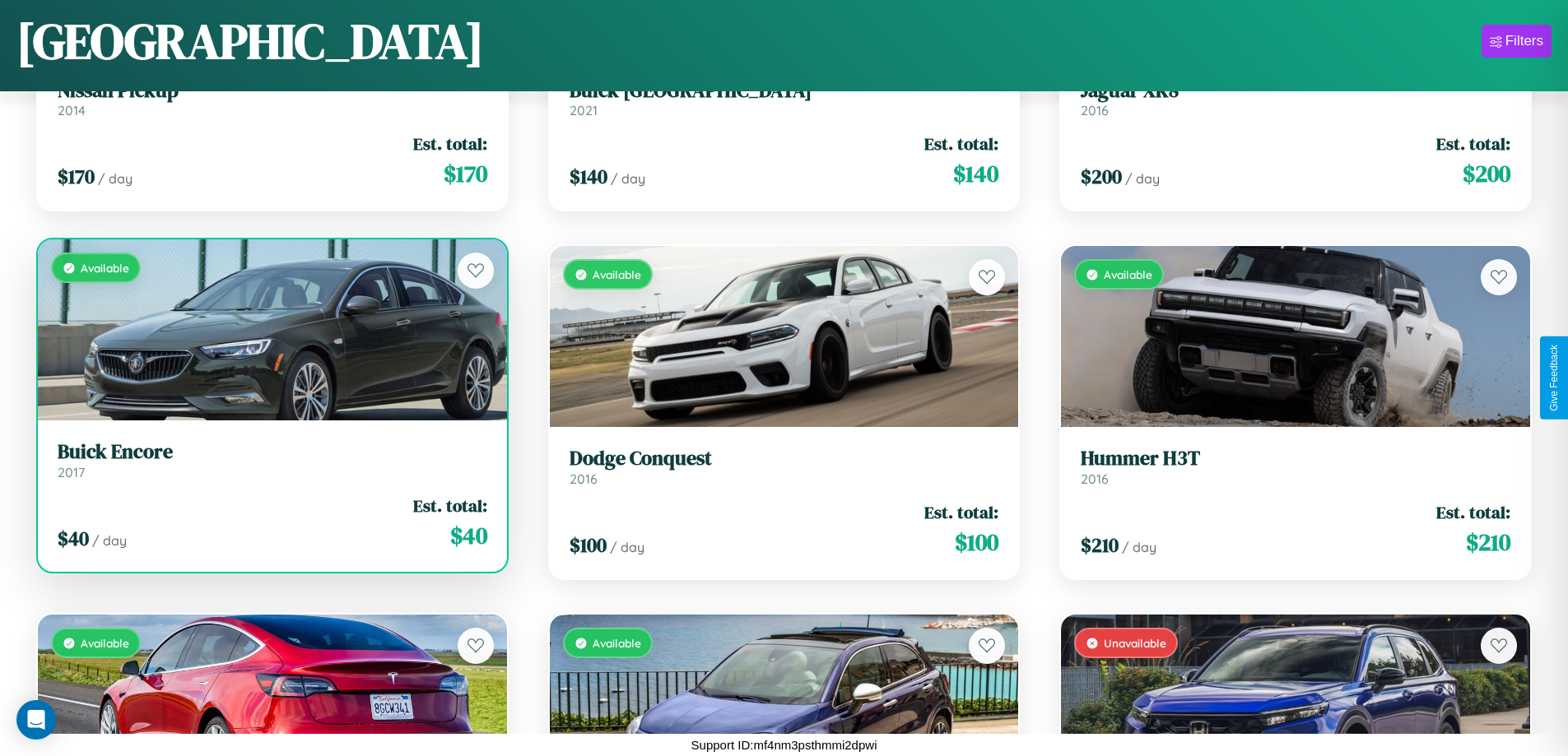
click at [270, 523] on div "$ 40 / day Est. total: $ 40" at bounding box center [272, 522] width 429 height 59
click at [270, 522] on div "$ 40 / day Est. total: $ 40" at bounding box center [272, 522] width 429 height 59
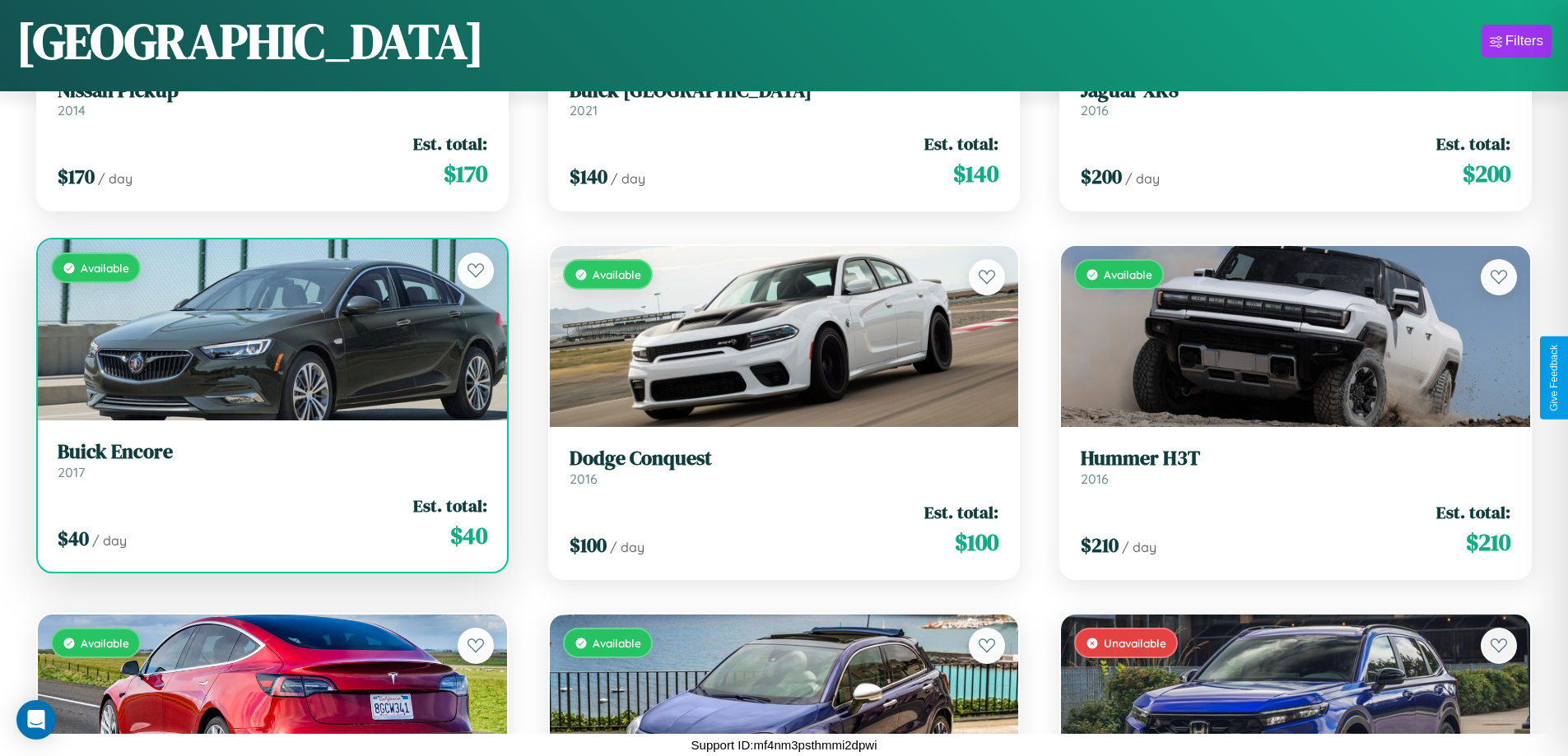
click at [270, 522] on div "$ 40 / day Est. total: $ 40" at bounding box center [272, 522] width 429 height 59
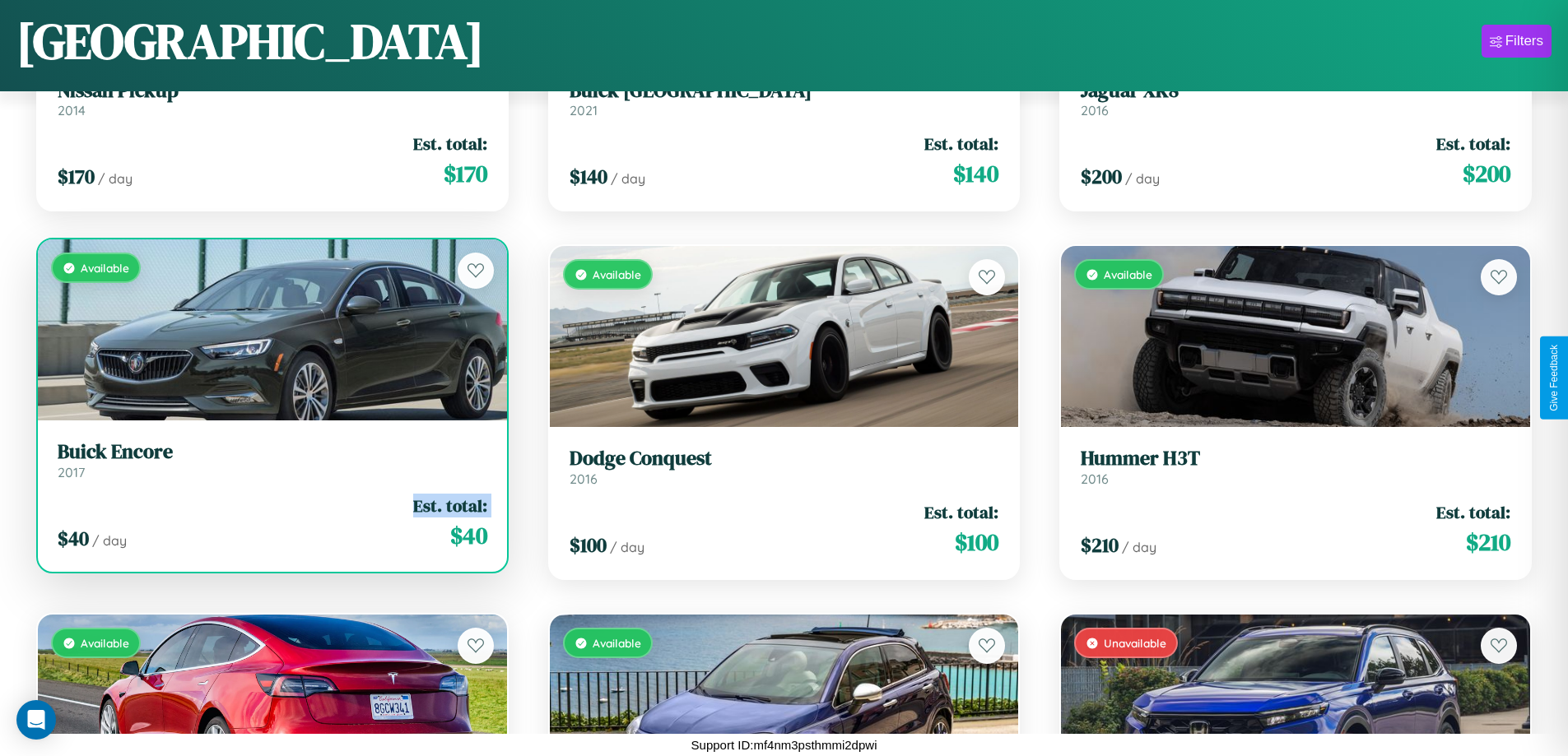
click at [270, 522] on div "$ 40 / day Est. total: $ 40" at bounding box center [272, 522] width 429 height 59
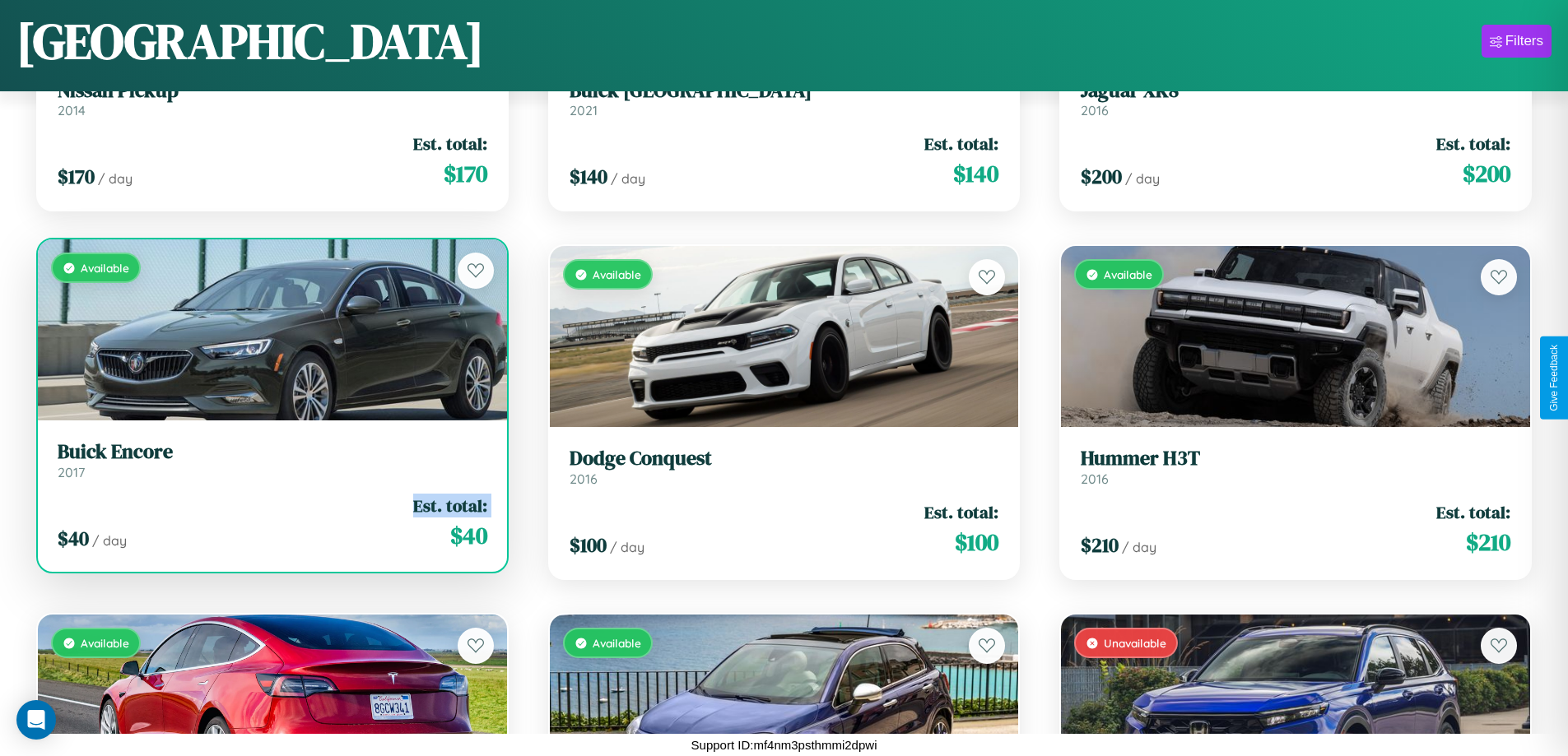
click at [270, 522] on div "$ 40 / day Est. total: $ 40" at bounding box center [272, 522] width 429 height 59
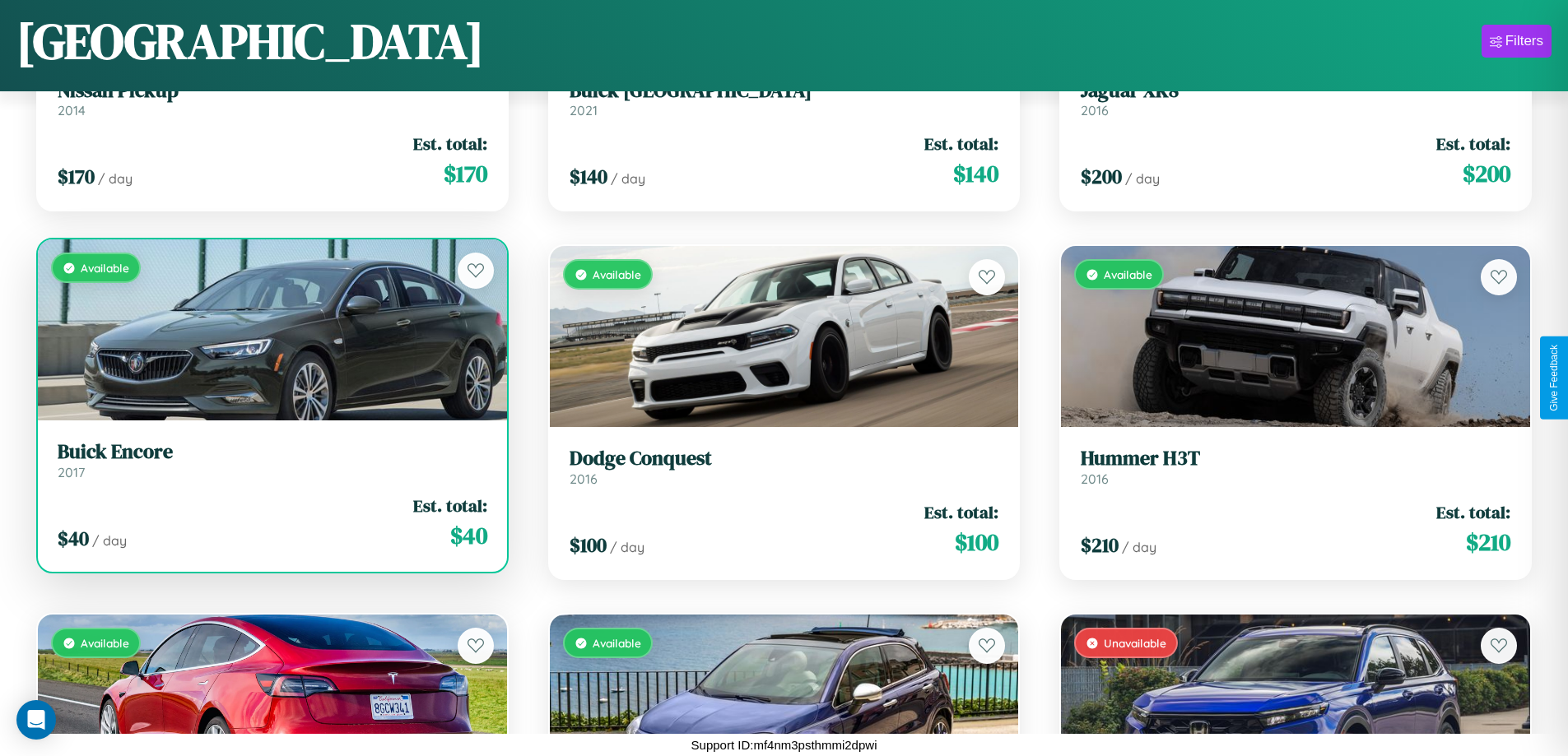
click at [270, 522] on div "$ 40 / day Est. total: $ 40" at bounding box center [272, 522] width 429 height 59
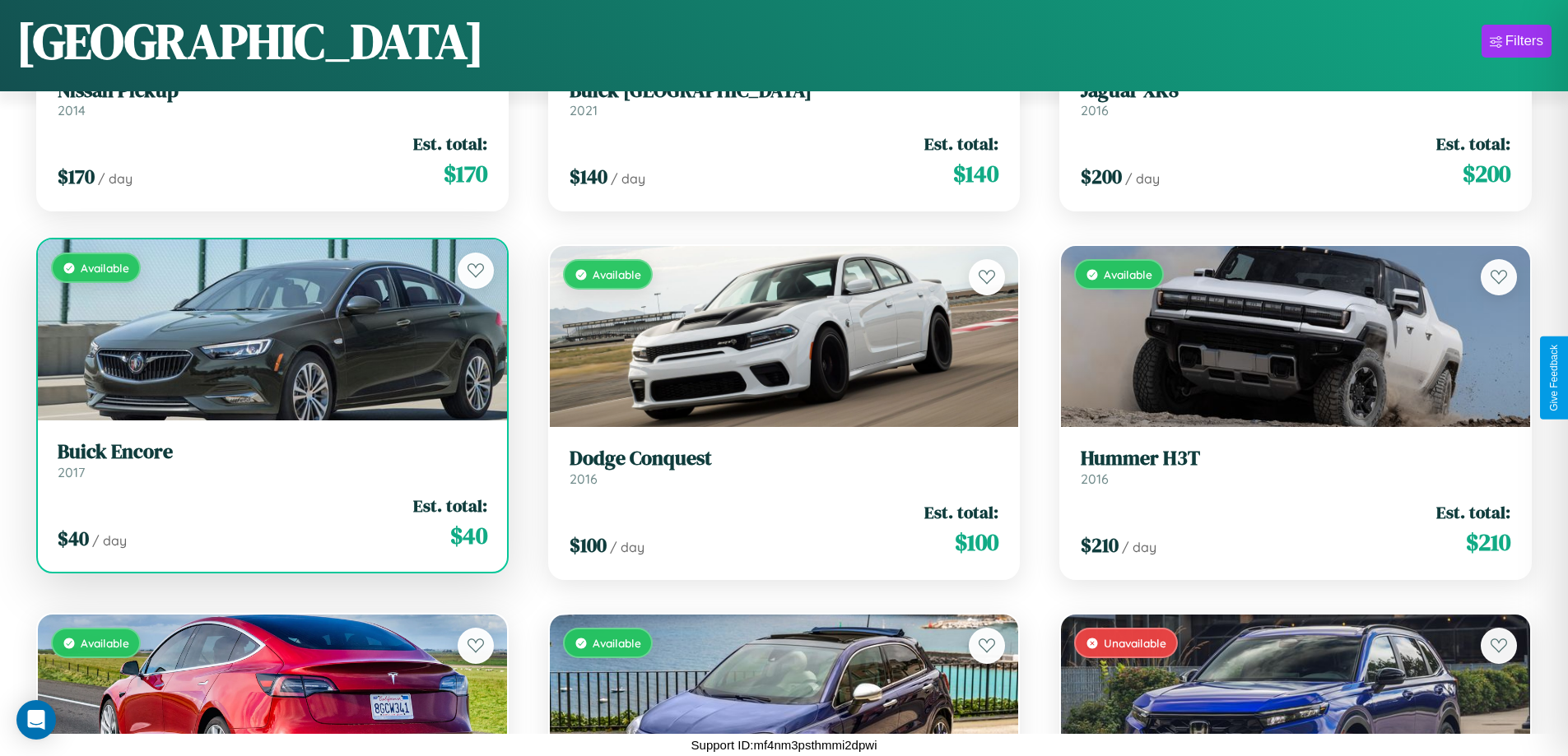
click at [270, 460] on h3 "Buick Encore" at bounding box center [272, 452] width 429 height 23
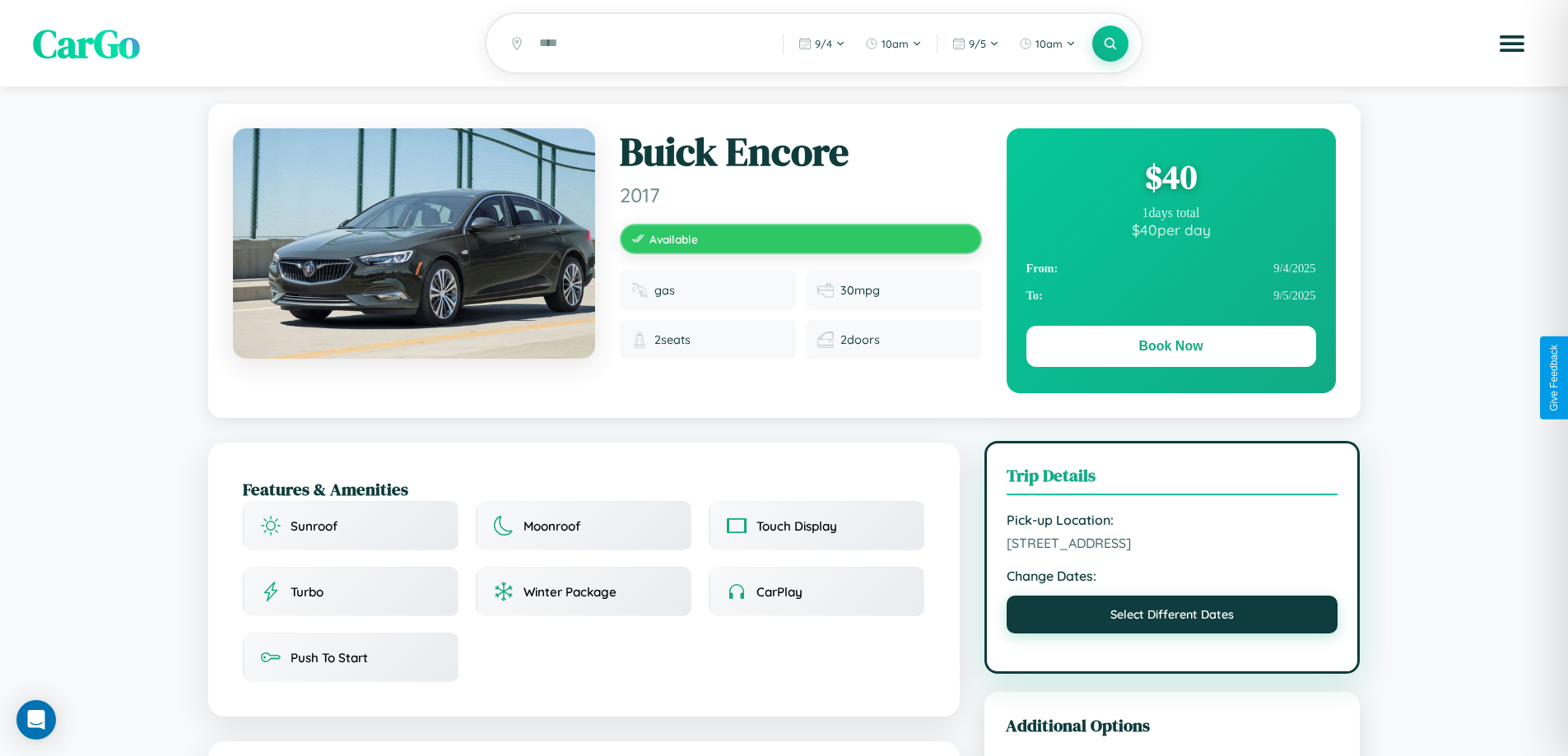
click at [1172, 617] on button "Select Different Dates" at bounding box center [1172, 614] width 332 height 38
select select "*"
select select "****"
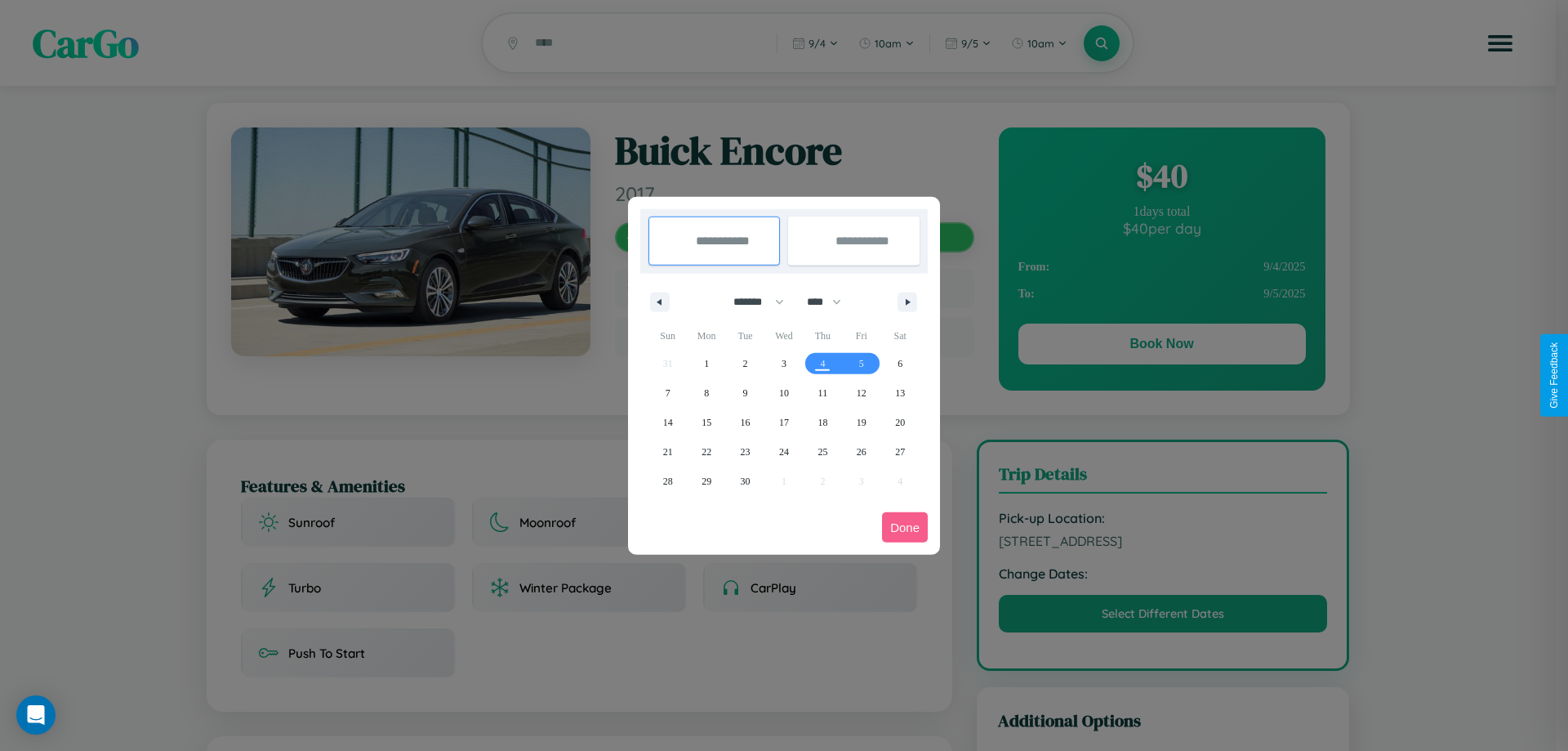
click at [752, 301] on select "******* ******** ***** ***** *** **** **** ****** ********* ******* ******** **…" at bounding box center [755, 301] width 69 height 27
select select "*"
click at [832, 301] on select "**** **** **** **** **** **** **** **** **** **** **** **** **** **** **** ****…" at bounding box center [823, 301] width 49 height 27
select select "****"
click at [667, 480] on span "26" at bounding box center [667, 481] width 10 height 30
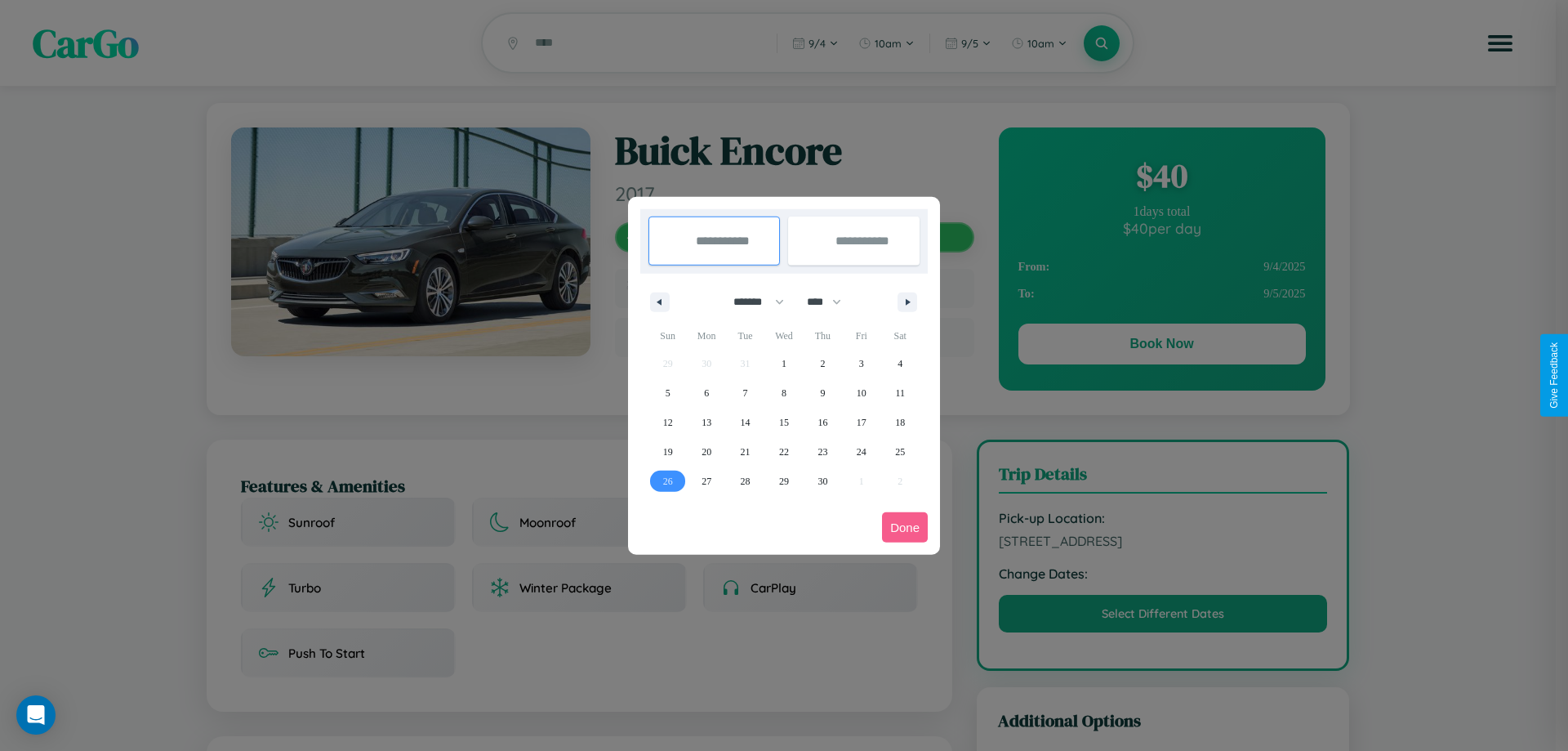
type input "**********"
click at [823, 480] on span "30" at bounding box center [823, 481] width 10 height 30
type input "**********"
click at [905, 527] on button "Done" at bounding box center [904, 528] width 46 height 31
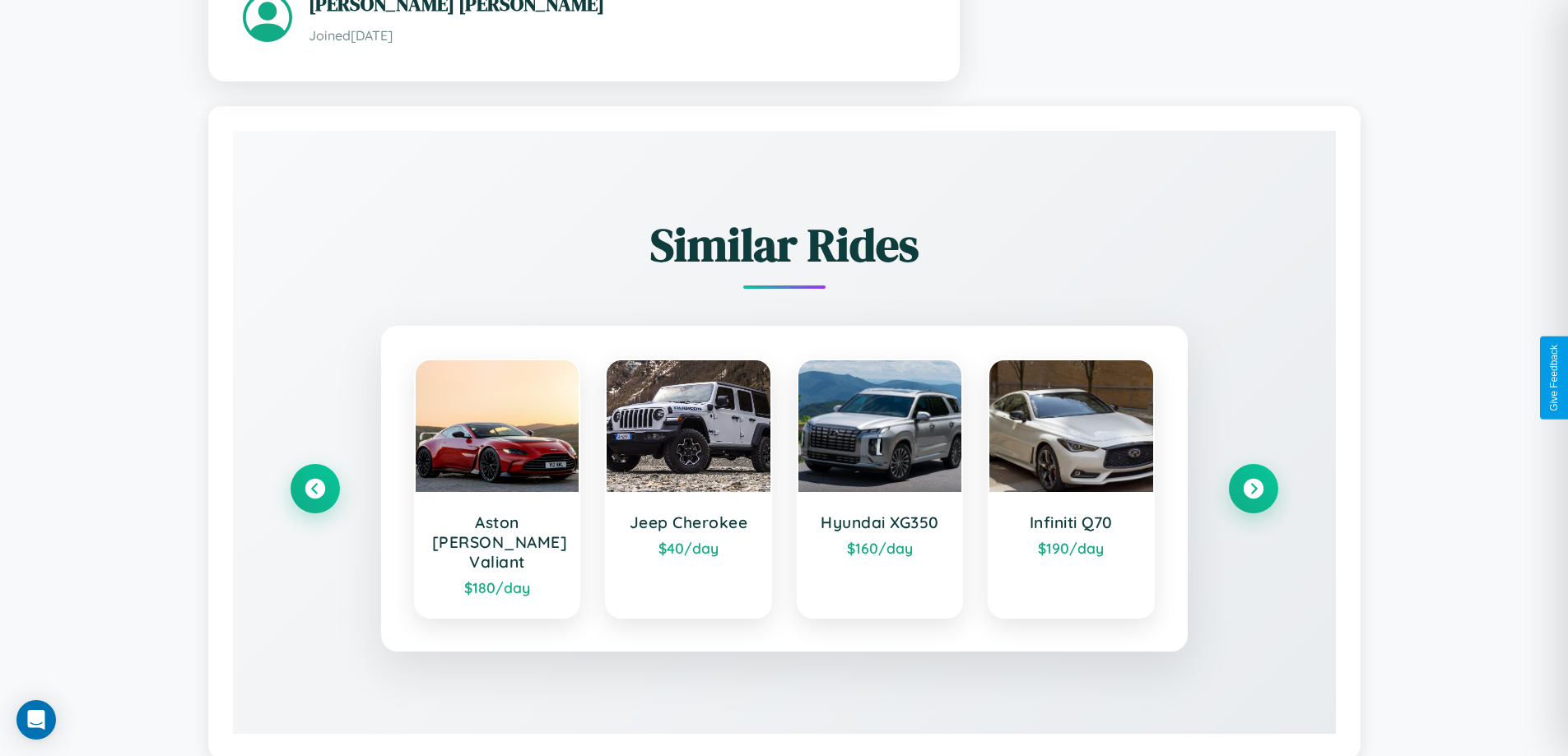
scroll to position [1055, 0]
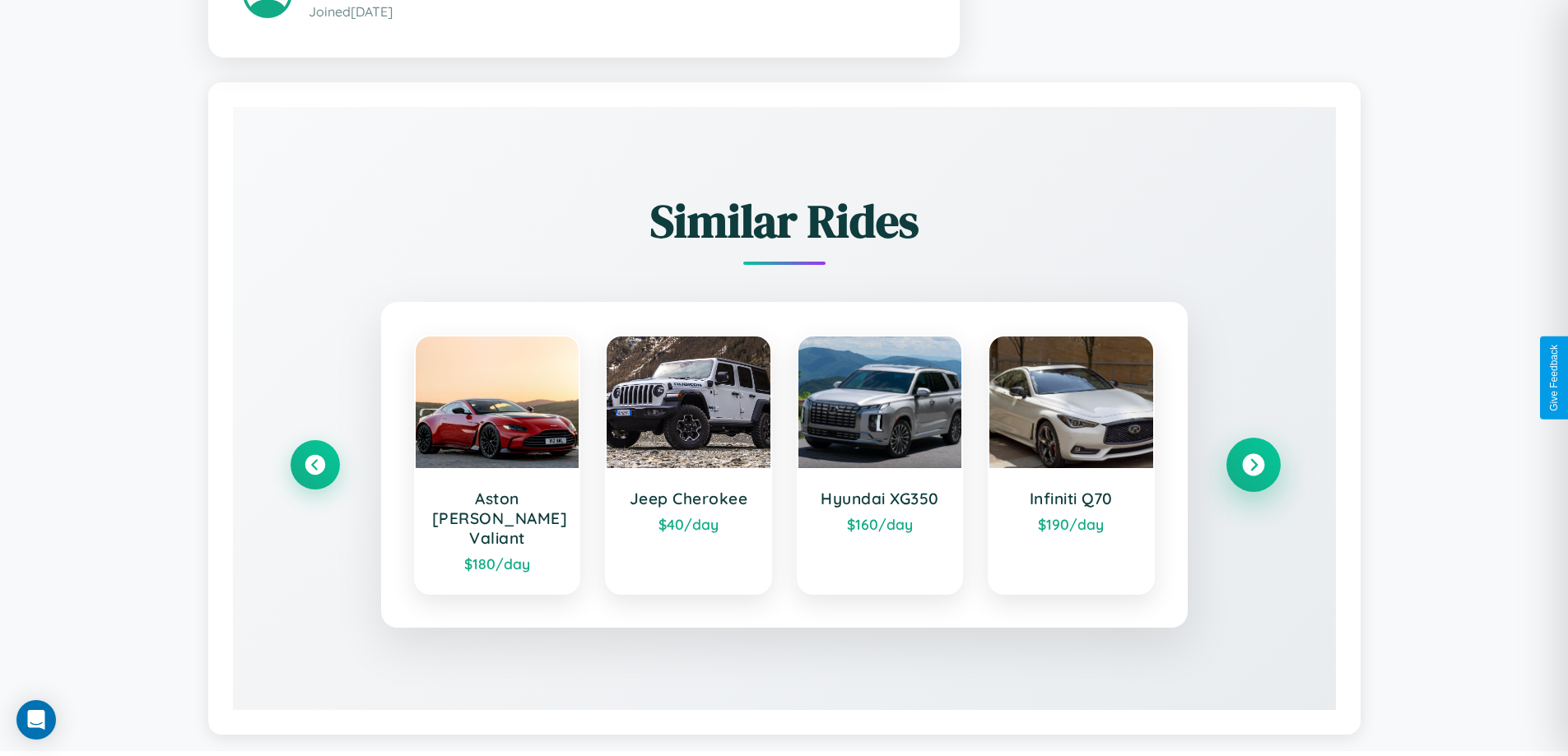
click at [1253, 457] on icon at bounding box center [1253, 465] width 23 height 23
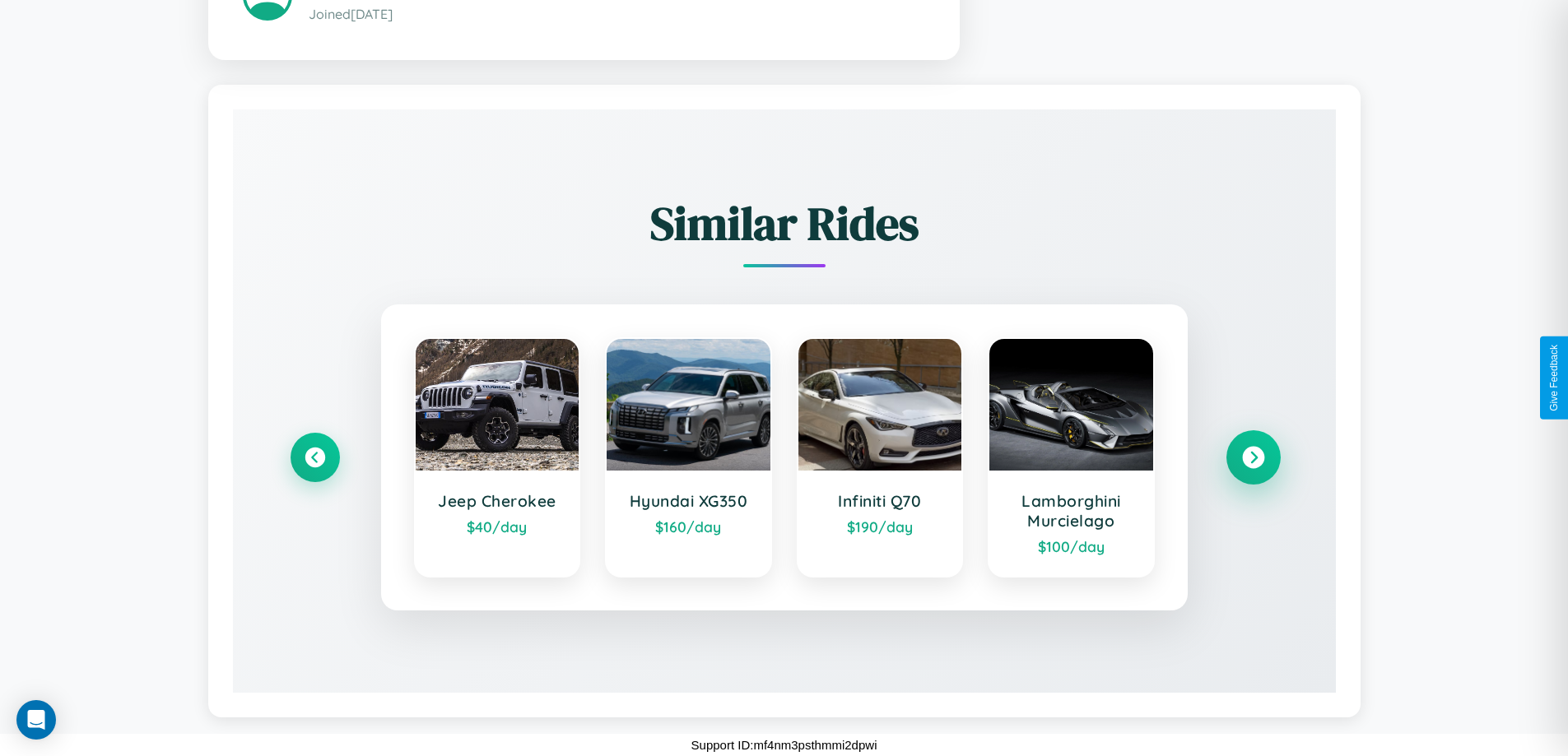
click at [1253, 457] on icon at bounding box center [1253, 457] width 23 height 23
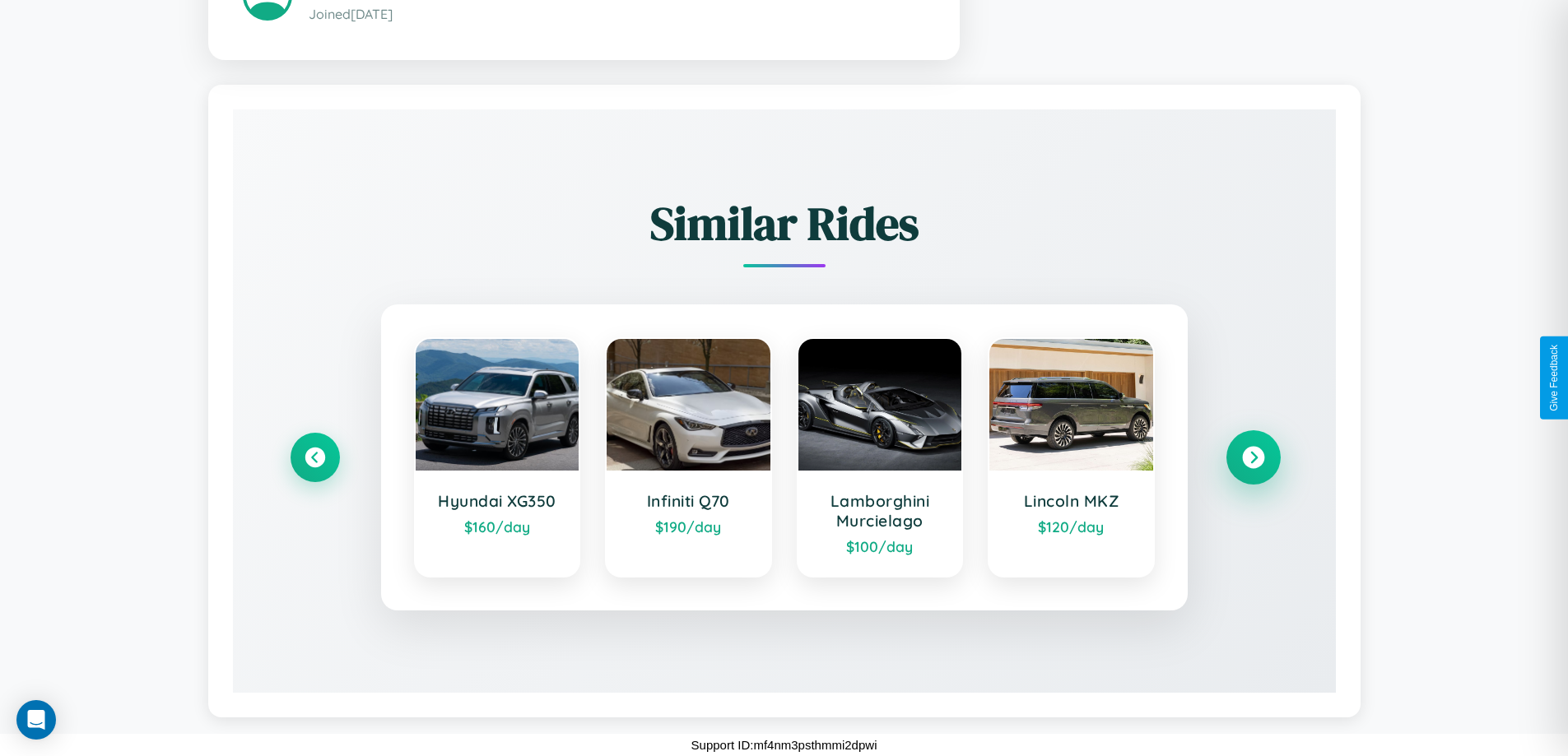
click at [1253, 457] on icon at bounding box center [1253, 457] width 23 height 23
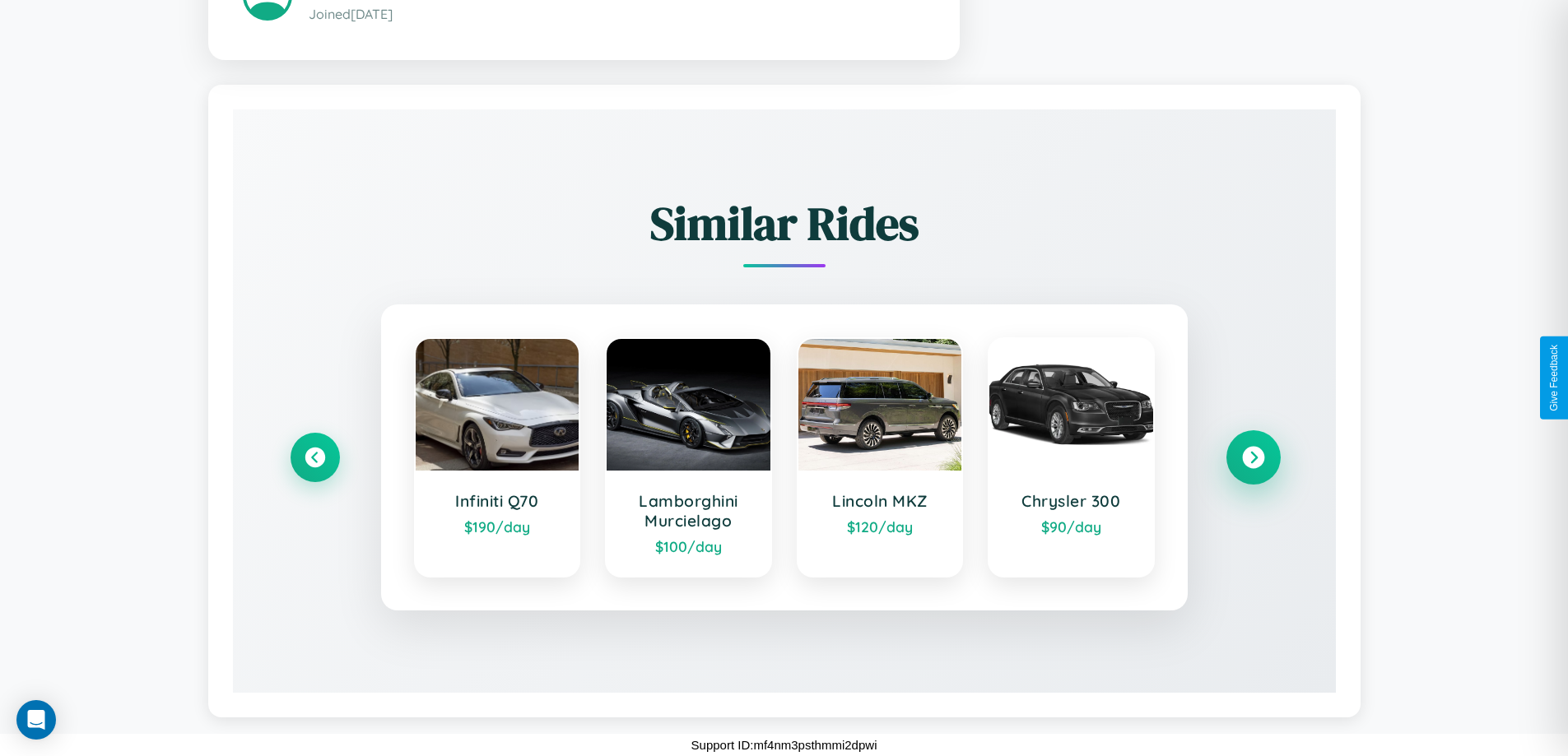
click at [1253, 457] on icon at bounding box center [1253, 457] width 23 height 23
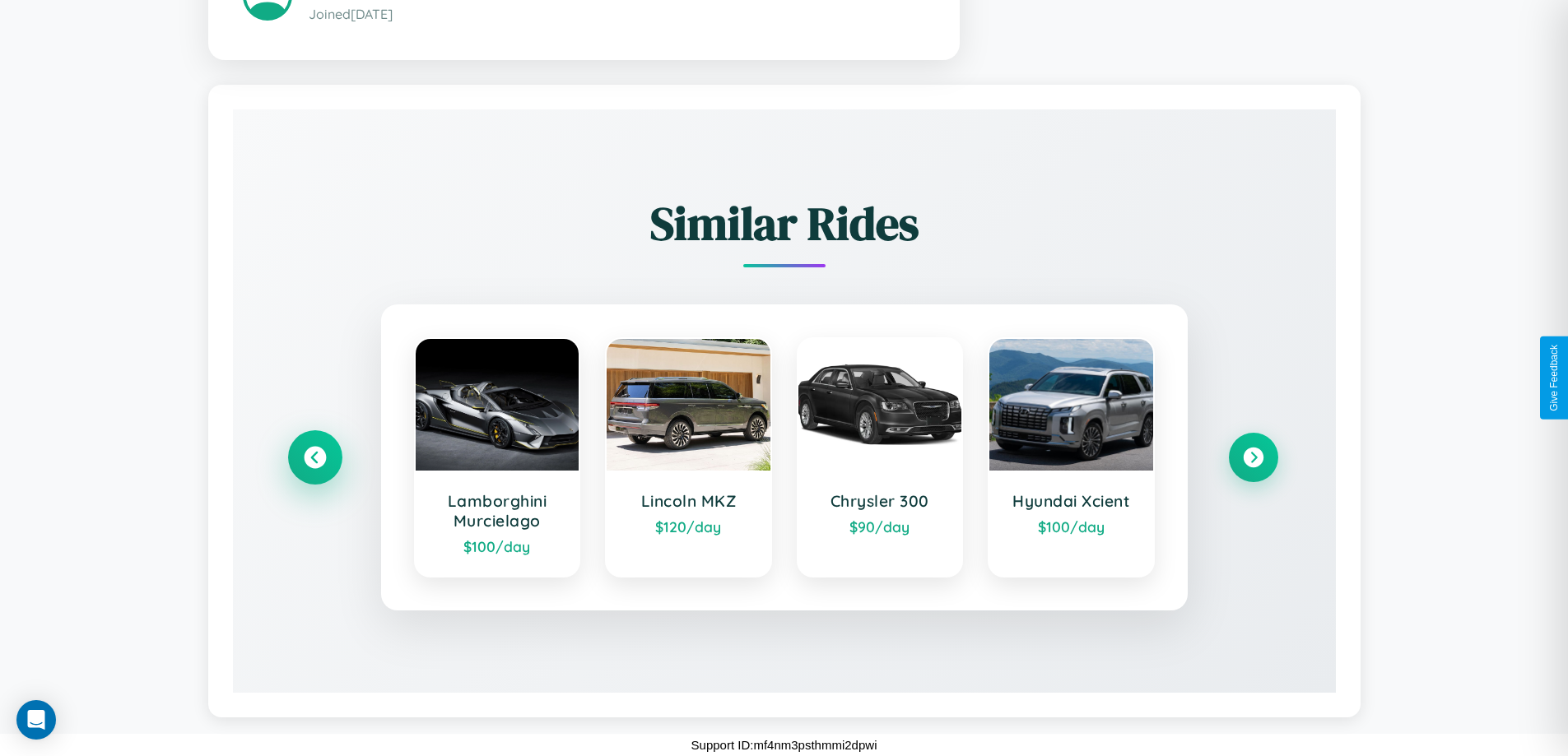
click at [315, 457] on icon at bounding box center [315, 457] width 23 height 23
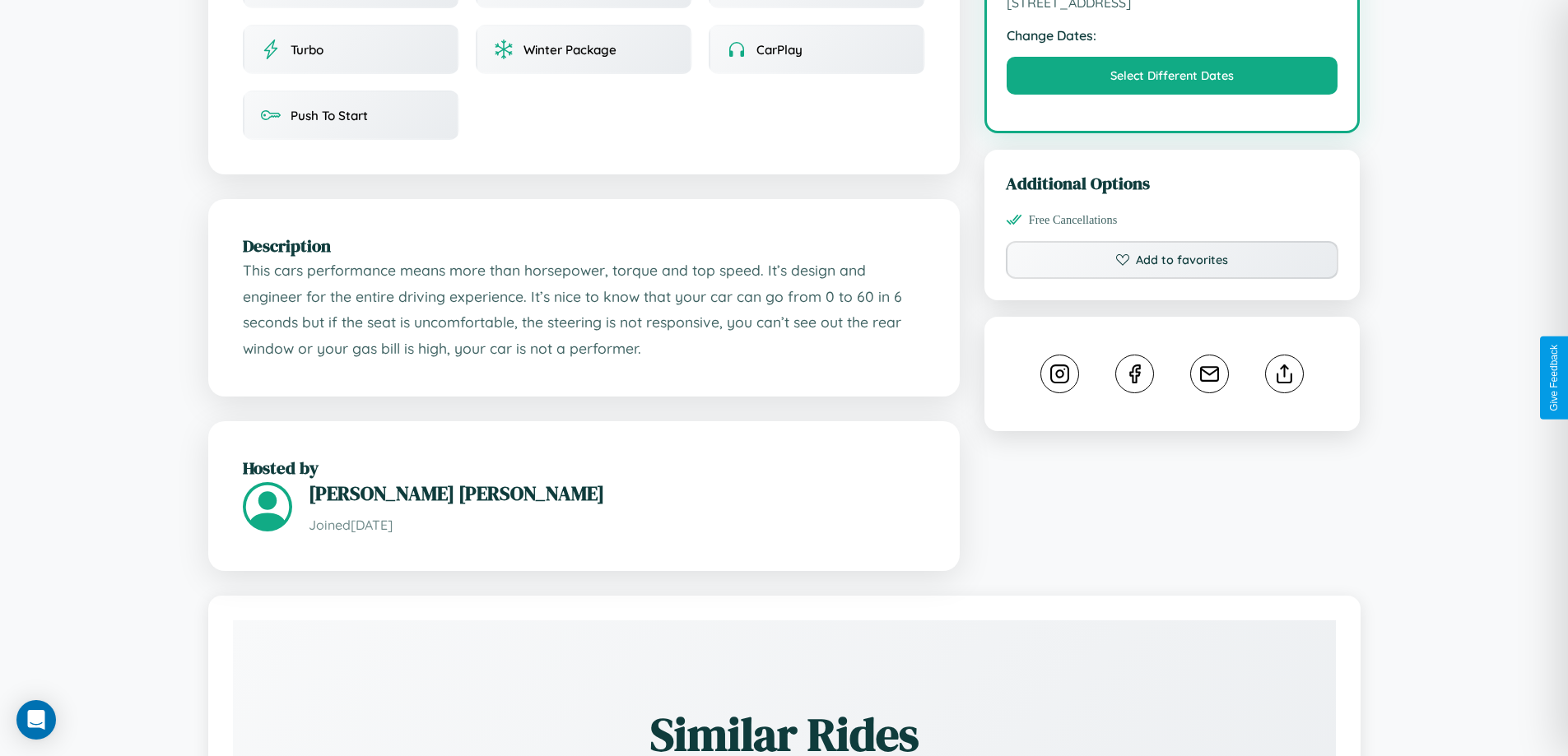
scroll to position [540, 0]
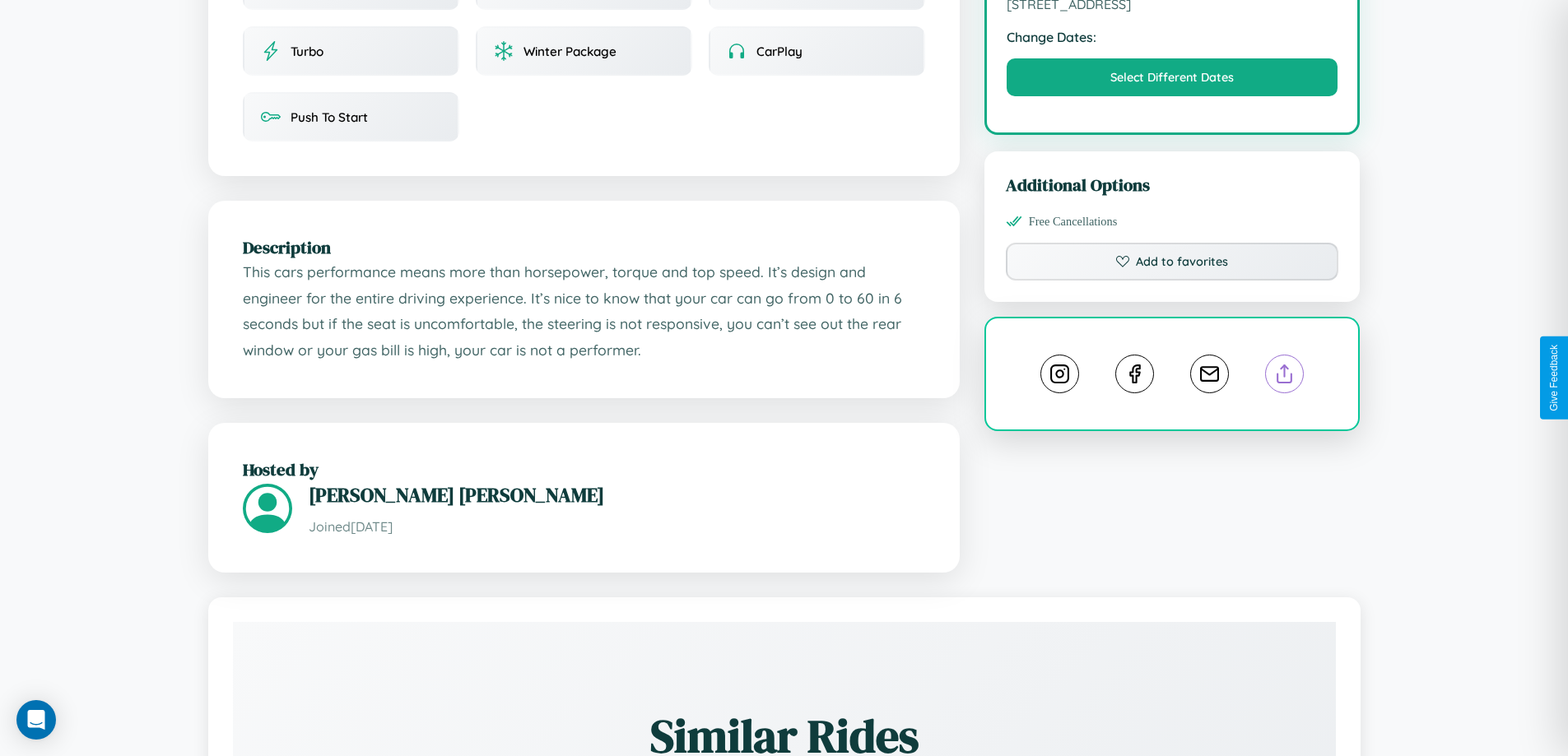
click at [1284, 376] on line at bounding box center [1284, 370] width 0 height 12
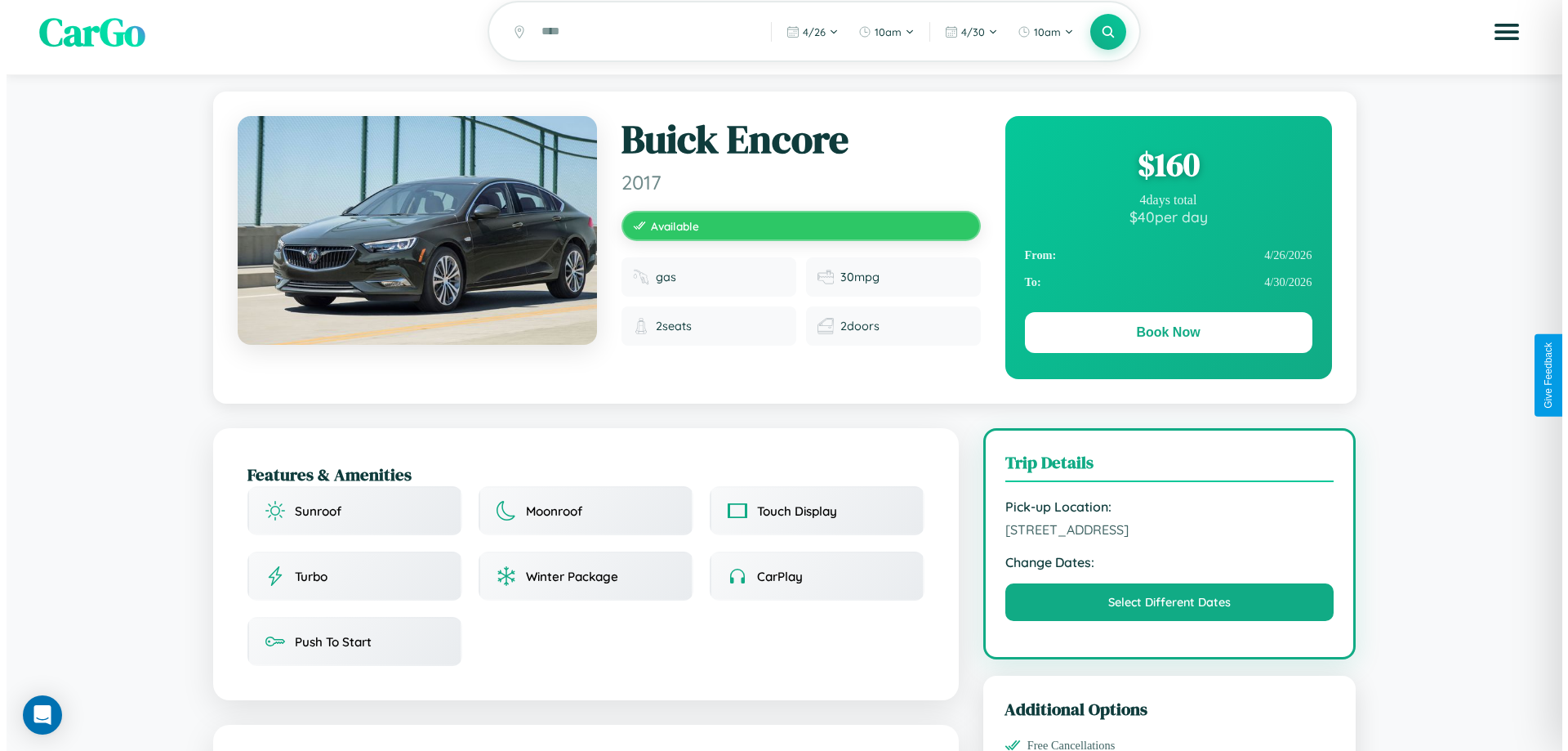
scroll to position [0, 0]
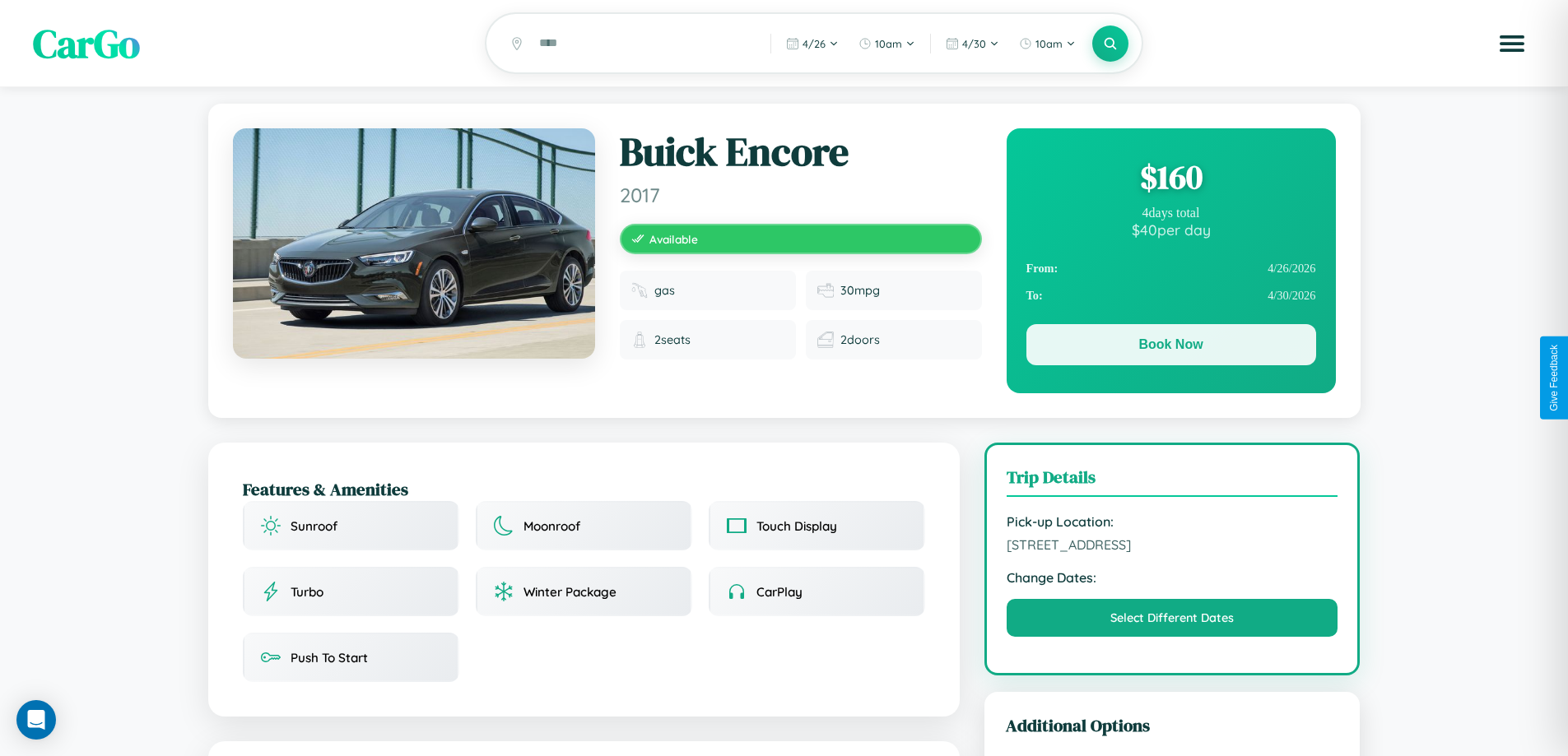
click at [1170, 347] on button "Book Now" at bounding box center [1171, 345] width 290 height 42
